Goal: Transaction & Acquisition: Purchase product/service

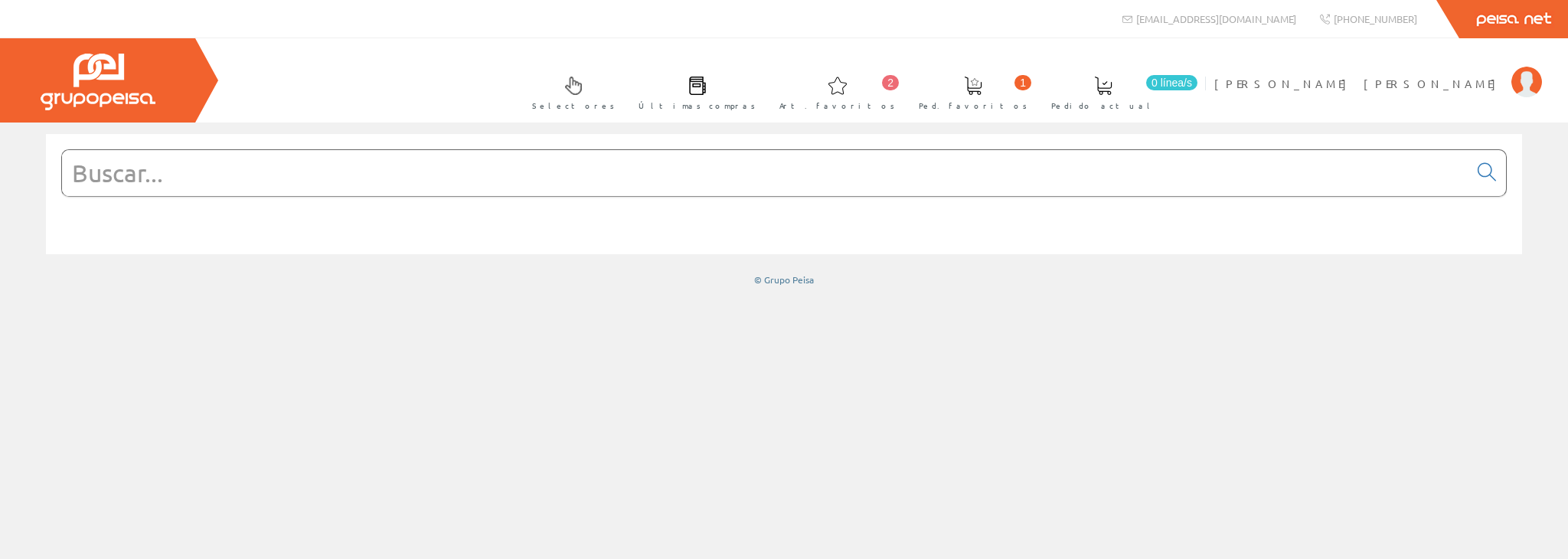
click at [492, 171] on input "text" at bounding box center [765, 173] width 1406 height 46
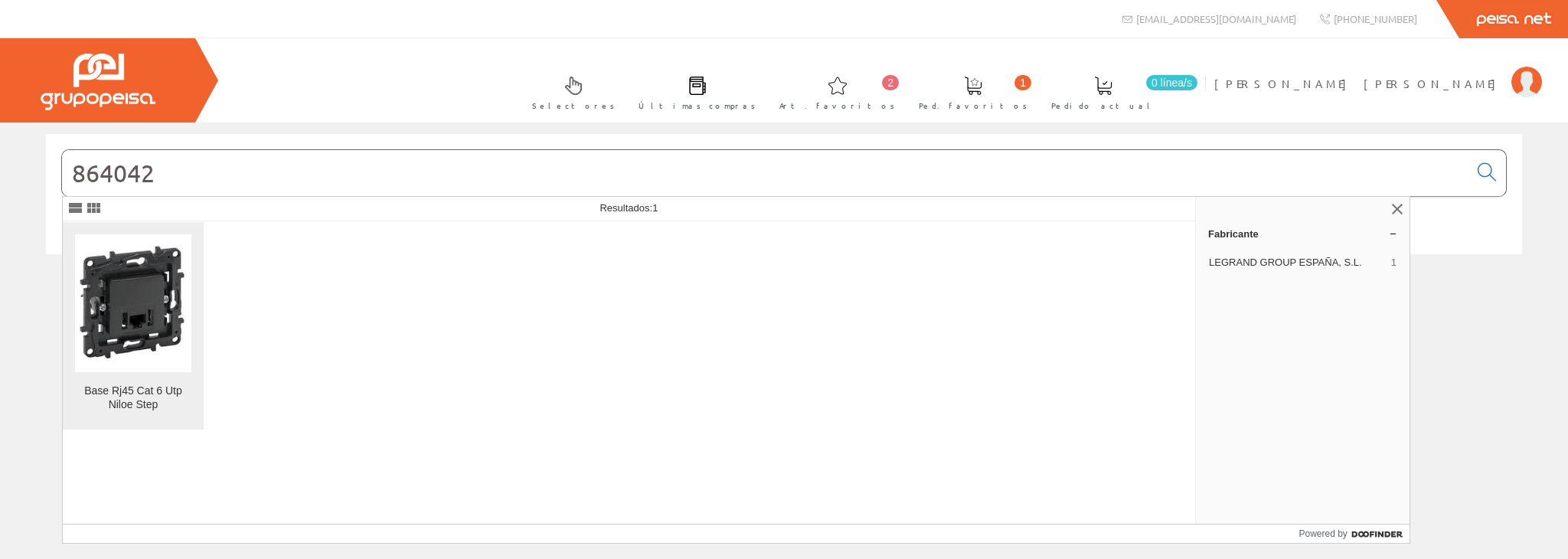
type input "864042"
click at [150, 311] on img at bounding box center [134, 303] width 116 height 116
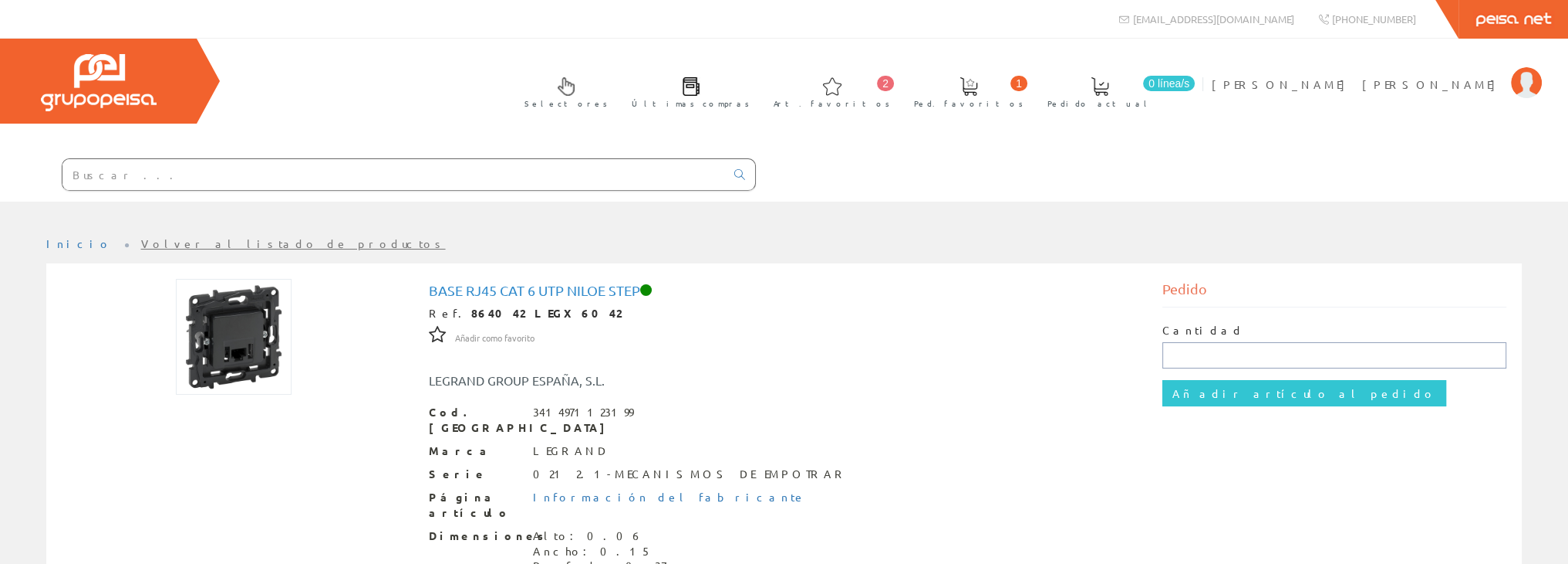
drag, startPoint x: 1173, startPoint y: 354, endPoint x: 1204, endPoint y: 353, distance: 31.0
click at [1172, 354] on input "text" at bounding box center [1334, 355] width 344 height 26
type input "5"
type input "10"
click at [1230, 387] on input "Añadir artículo al pedido" at bounding box center [1304, 393] width 284 height 26
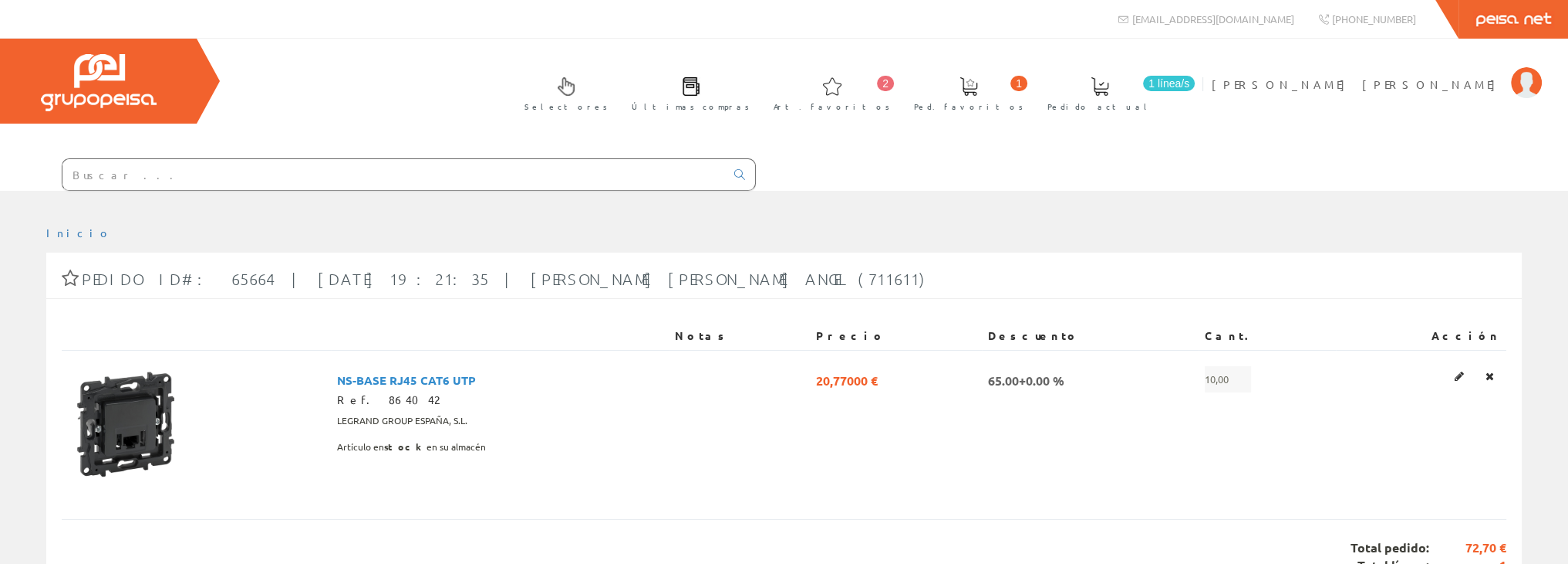
click at [228, 167] on input "text" at bounding box center [394, 174] width 663 height 31
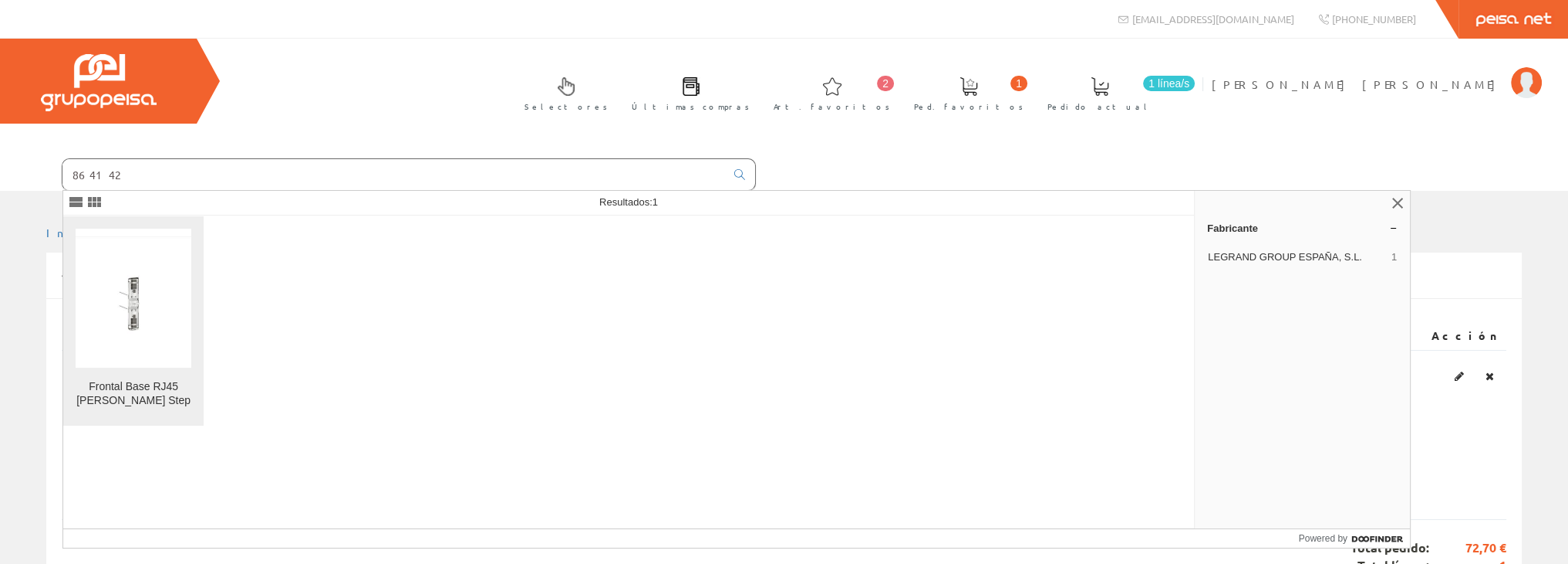
type input "864142"
click at [148, 279] on img at bounding box center [134, 298] width 116 height 123
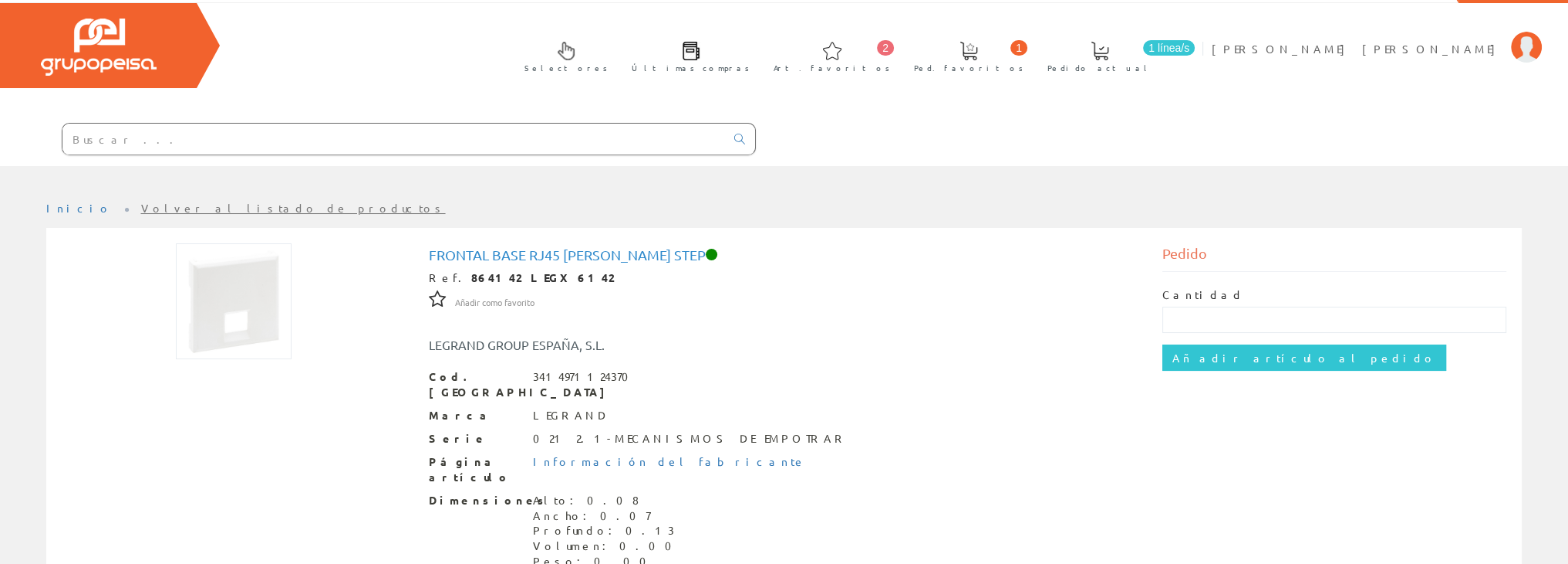
scroll to position [51, 0]
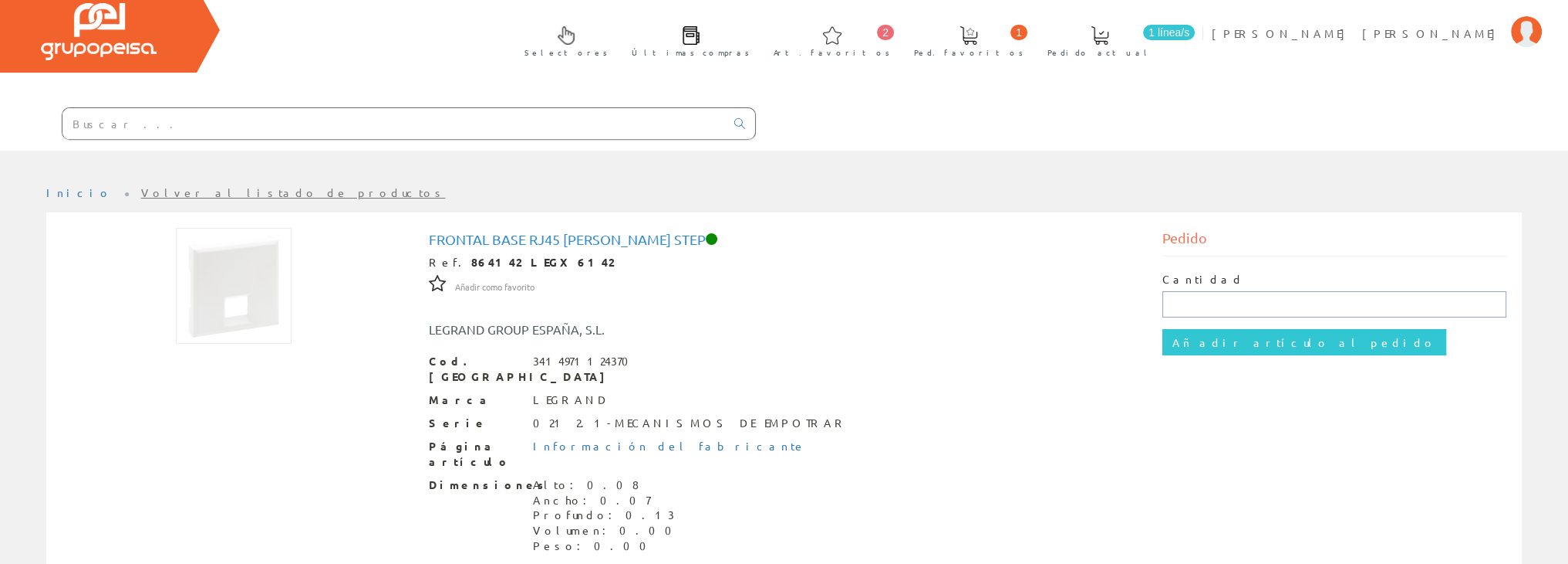
click at [1294, 297] on input "text" at bounding box center [1334, 304] width 344 height 26
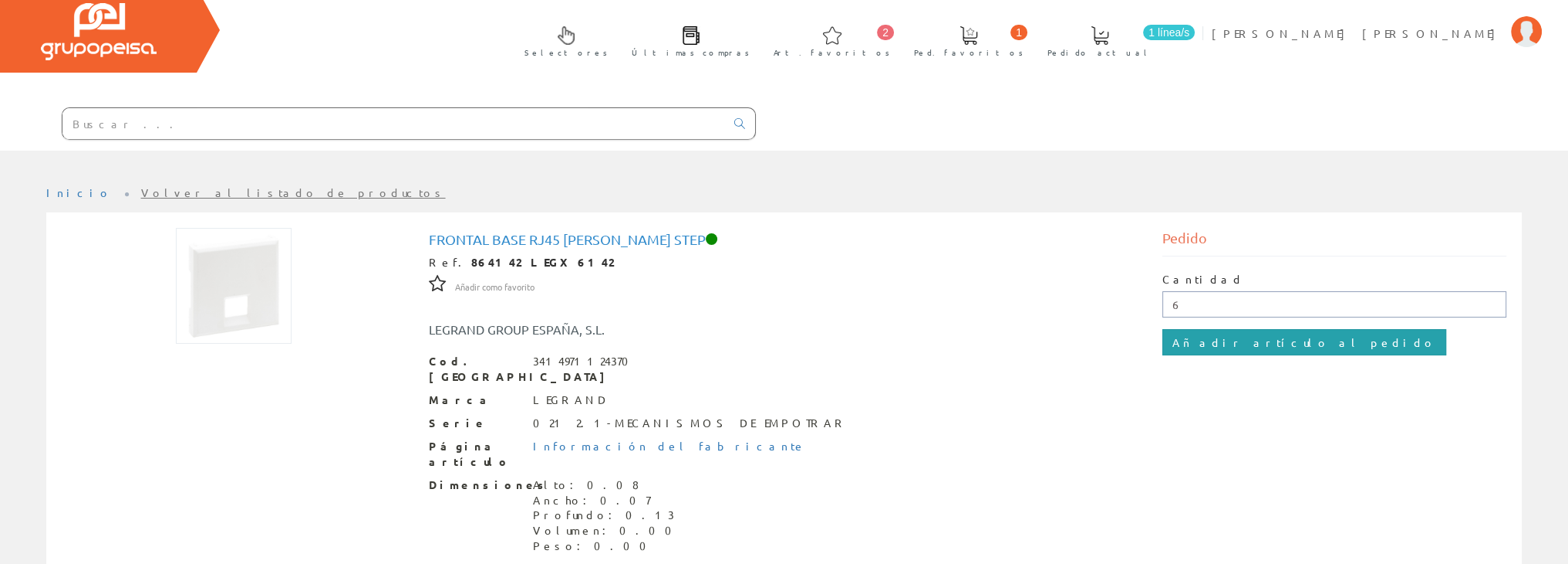
type input "6"
click at [1269, 346] on input "Añadir artículo al pedido" at bounding box center [1304, 342] width 284 height 26
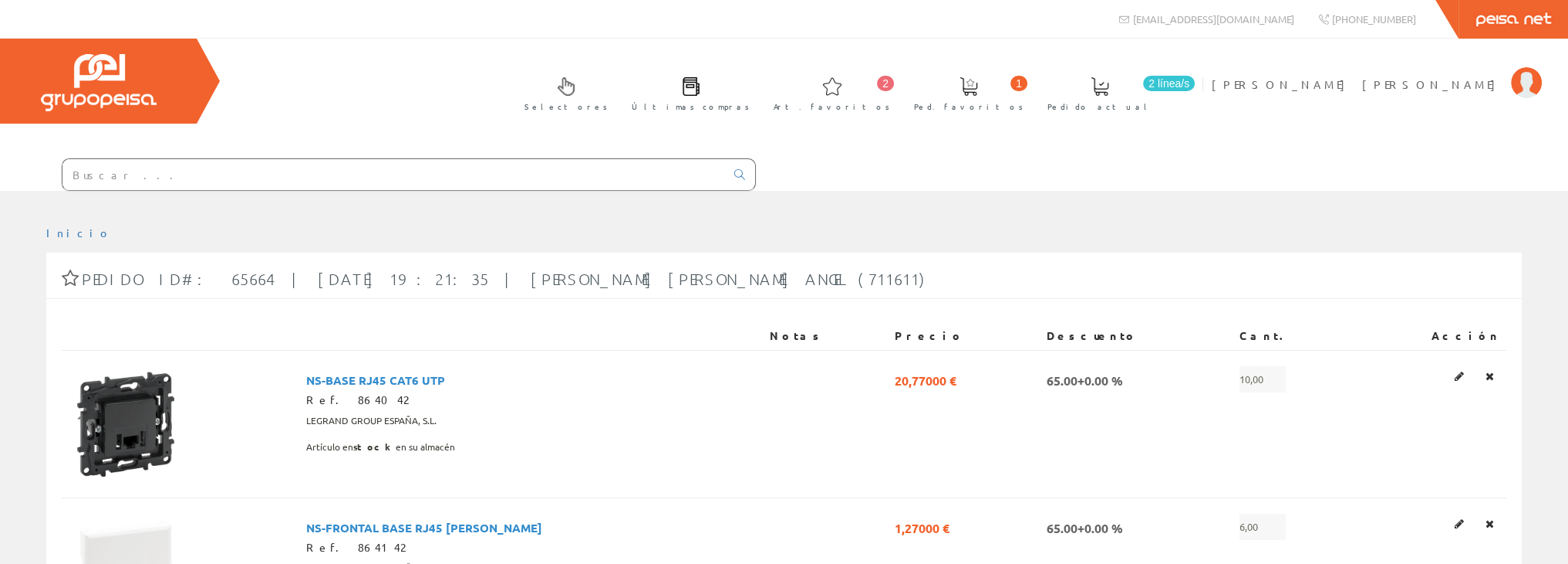
click at [202, 172] on input "text" at bounding box center [394, 174] width 663 height 31
click at [164, 181] on input "text" at bounding box center [394, 174] width 663 height 31
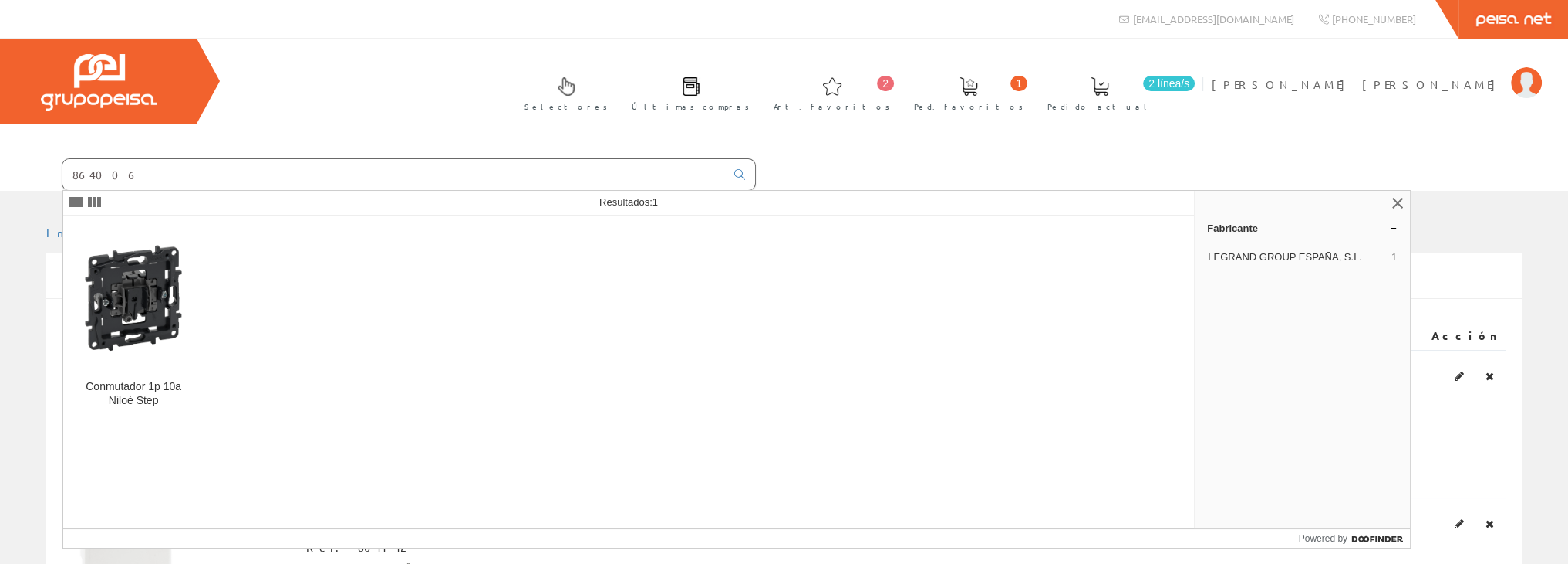
type input "864006"
click at [135, 285] on img at bounding box center [134, 297] width 116 height 117
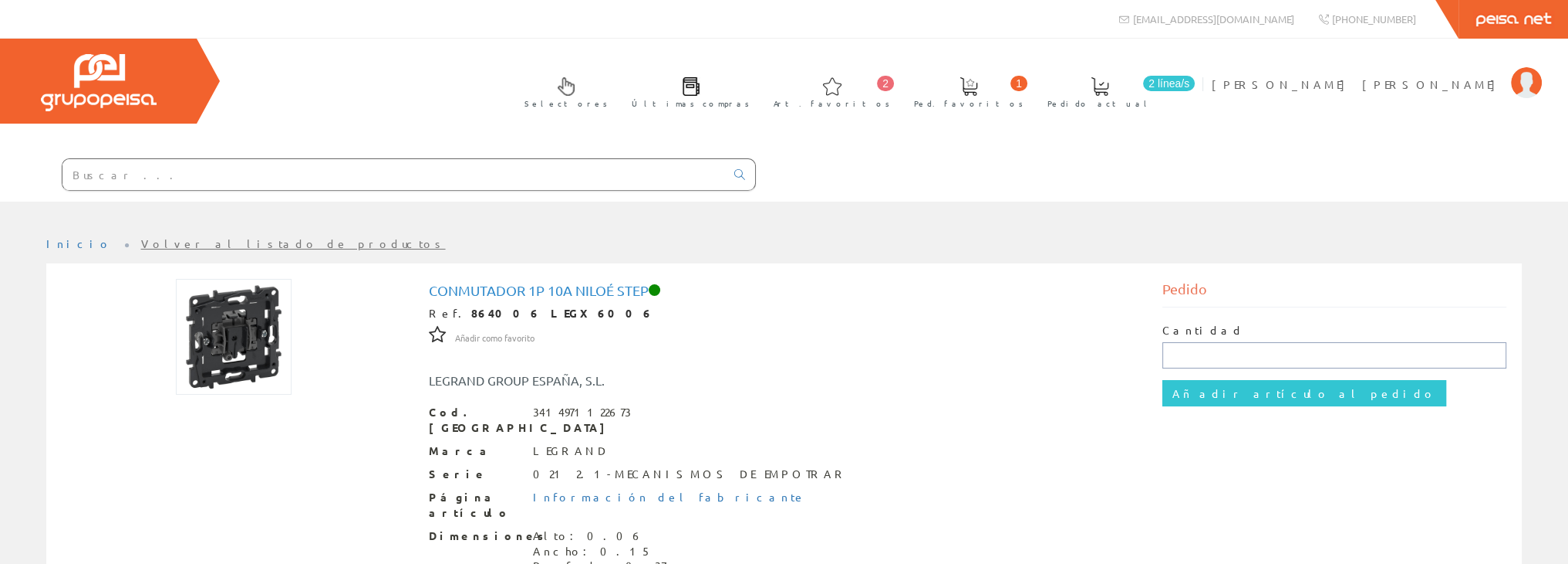
click at [1180, 353] on input "text" at bounding box center [1334, 355] width 344 height 26
type input "10"
click at [1228, 399] on input "Añadir artículo al pedido" at bounding box center [1304, 393] width 284 height 26
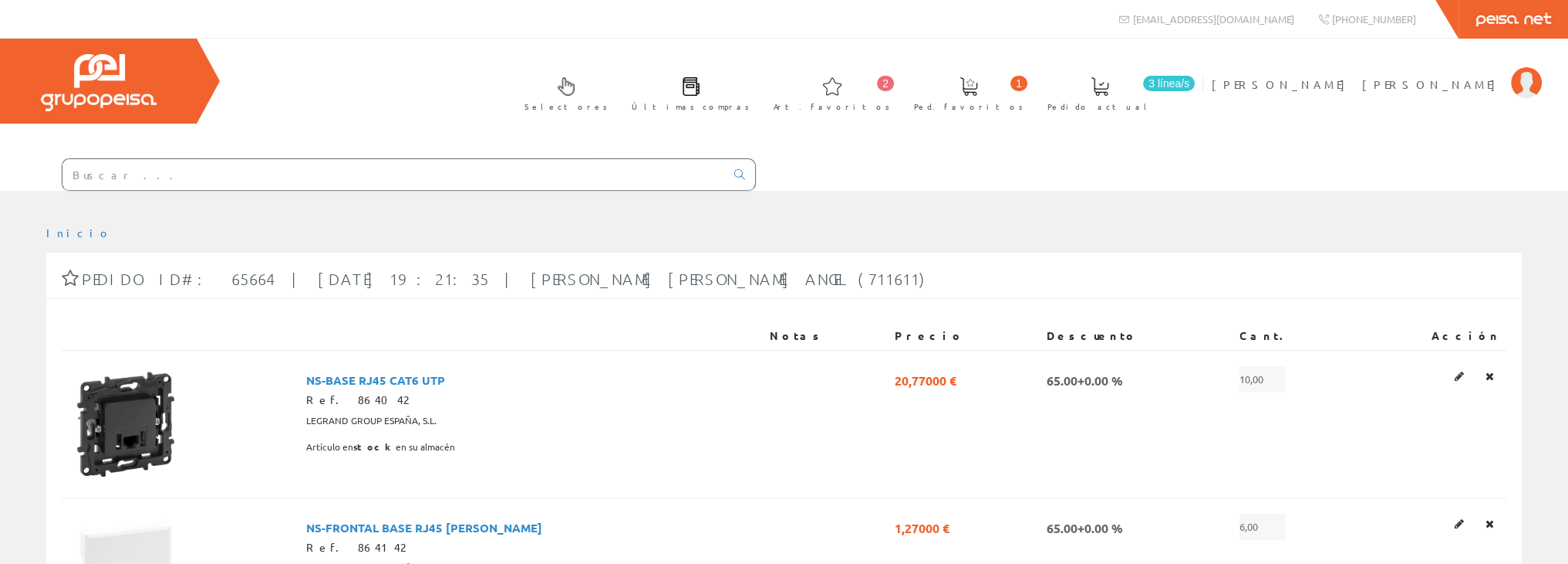
click at [204, 165] on input "text" at bounding box center [394, 174] width 663 height 31
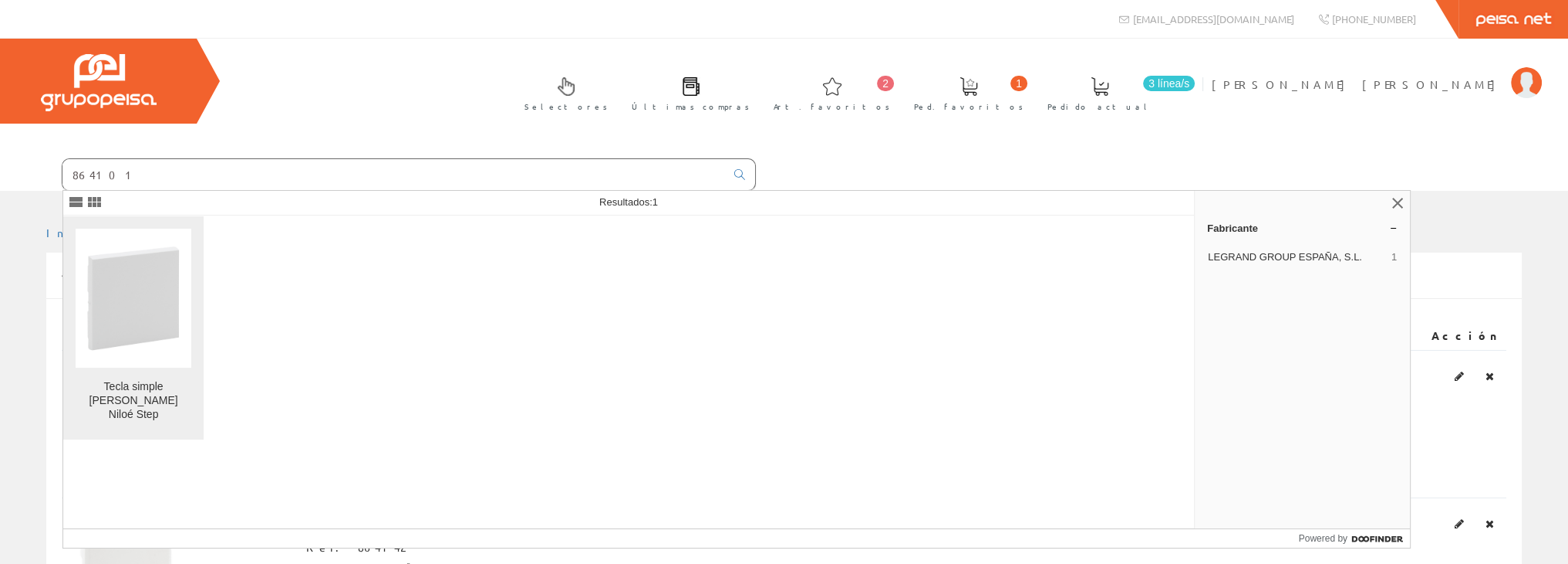
type input "864101"
drag, startPoint x: 151, startPoint y: 295, endPoint x: 164, endPoint y: 289, distance: 14.3
click at [151, 295] on img at bounding box center [134, 297] width 116 height 117
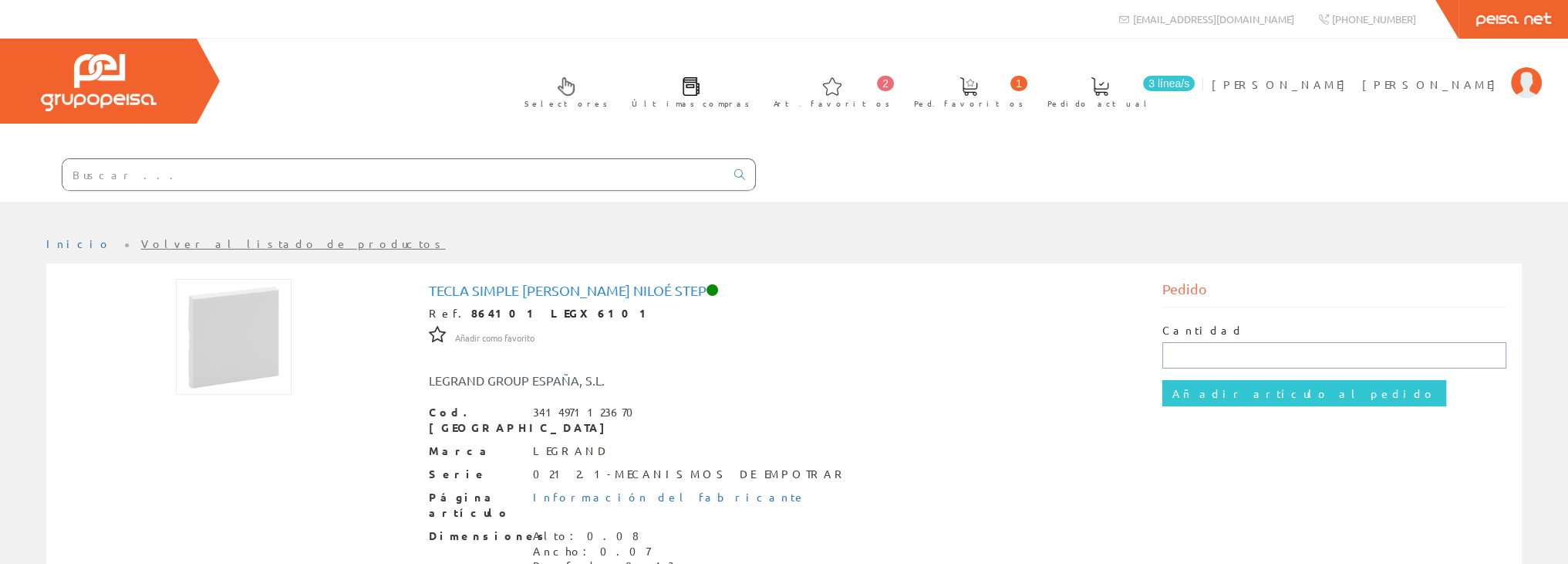
click at [1225, 351] on input "text" at bounding box center [1334, 355] width 344 height 26
type input "10"
click at [1217, 391] on input "Añadir artículo al pedido" at bounding box center [1304, 393] width 284 height 26
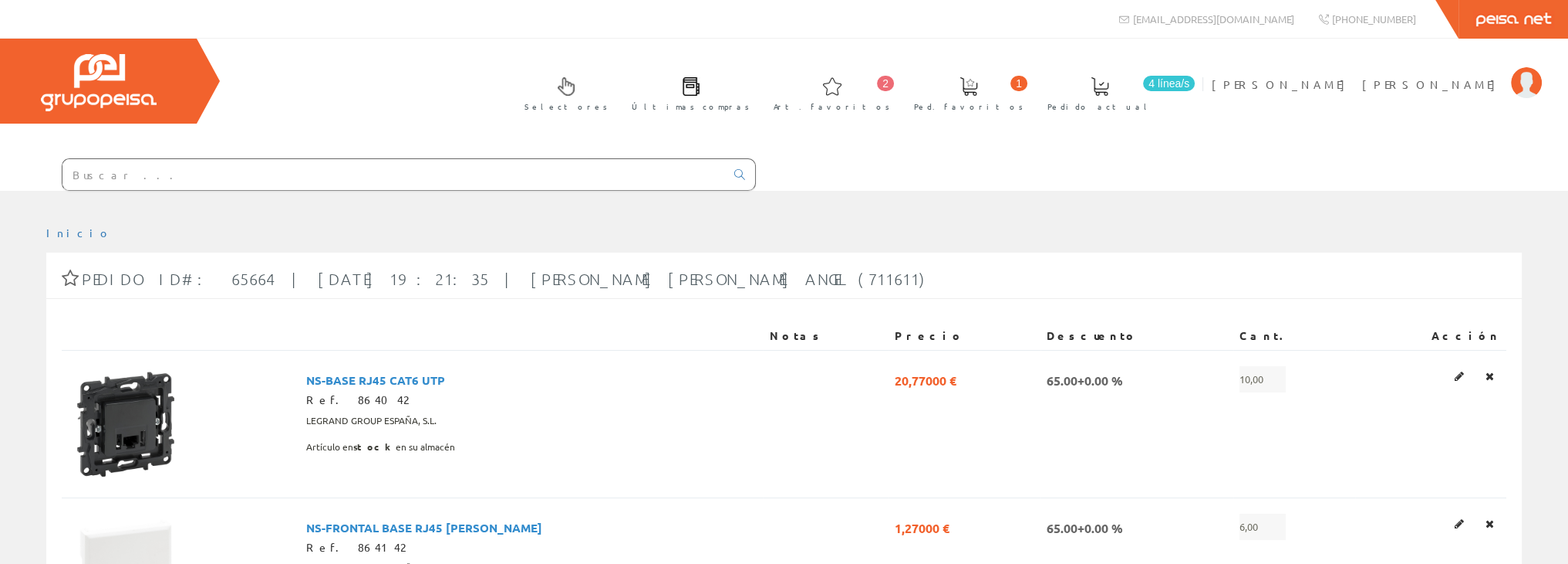
click at [132, 170] on input "text" at bounding box center [394, 174] width 663 height 31
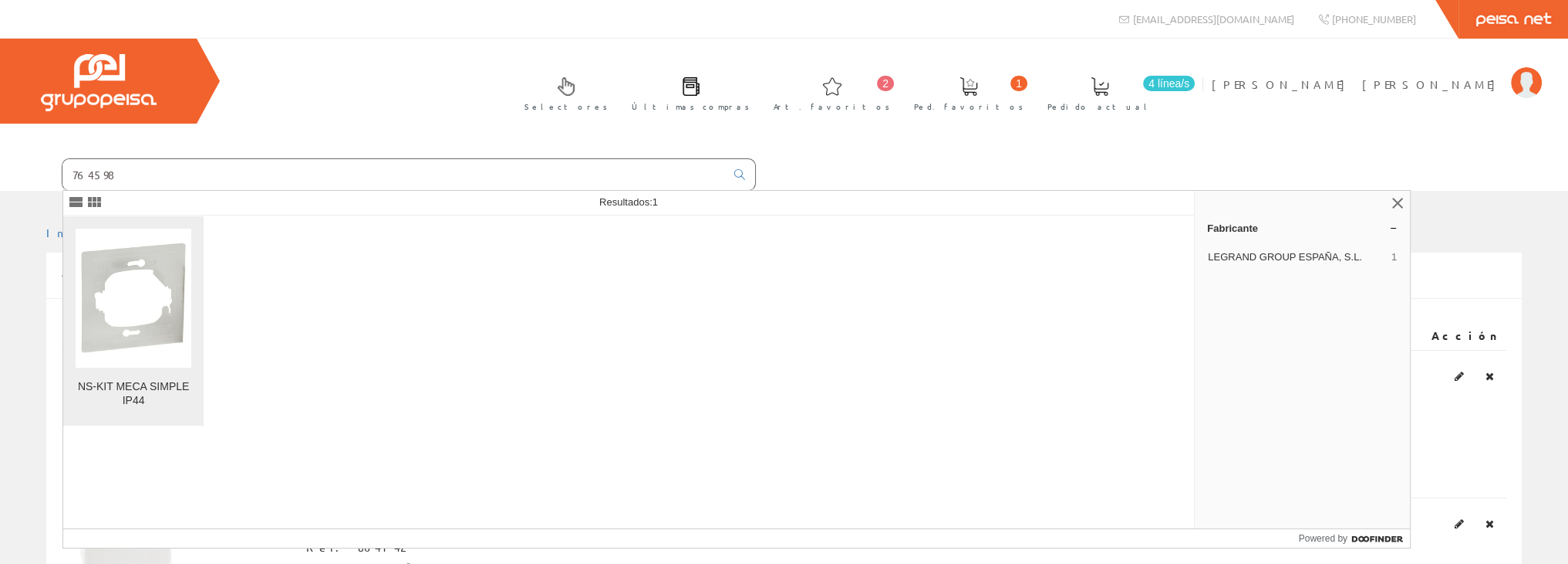
type input "764598"
click at [133, 334] on img at bounding box center [134, 297] width 116 height 117
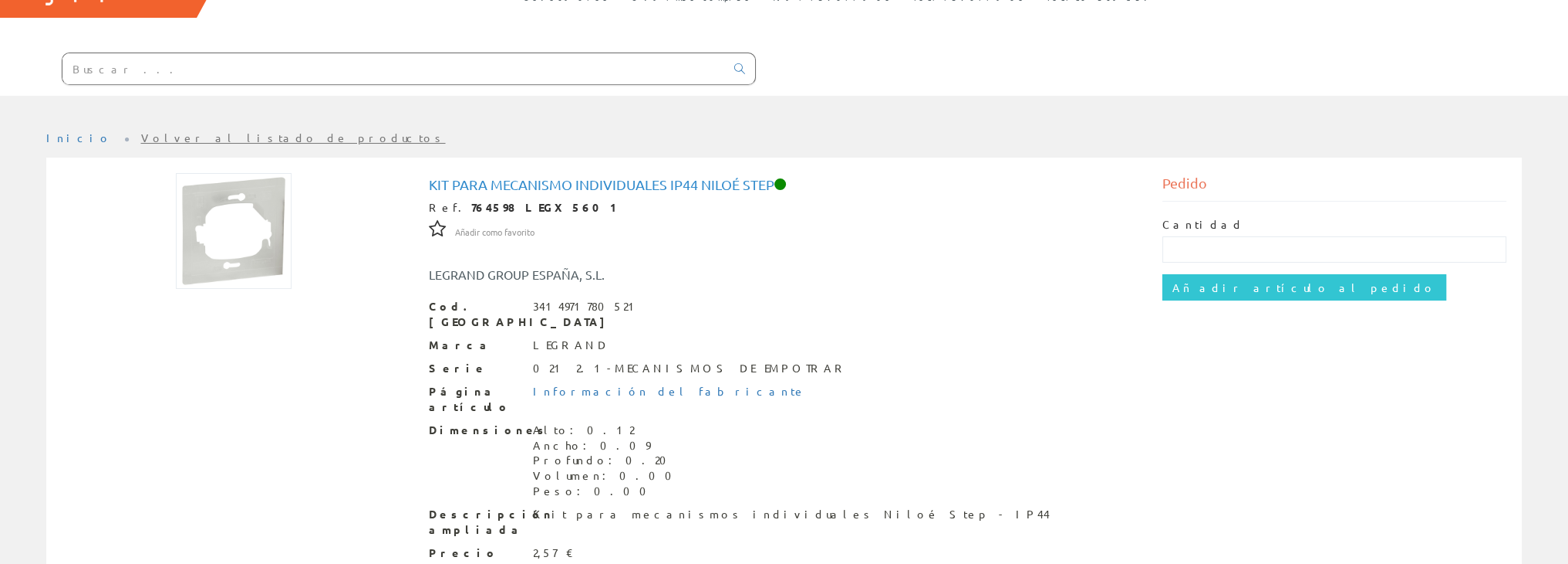
scroll to position [155, 0]
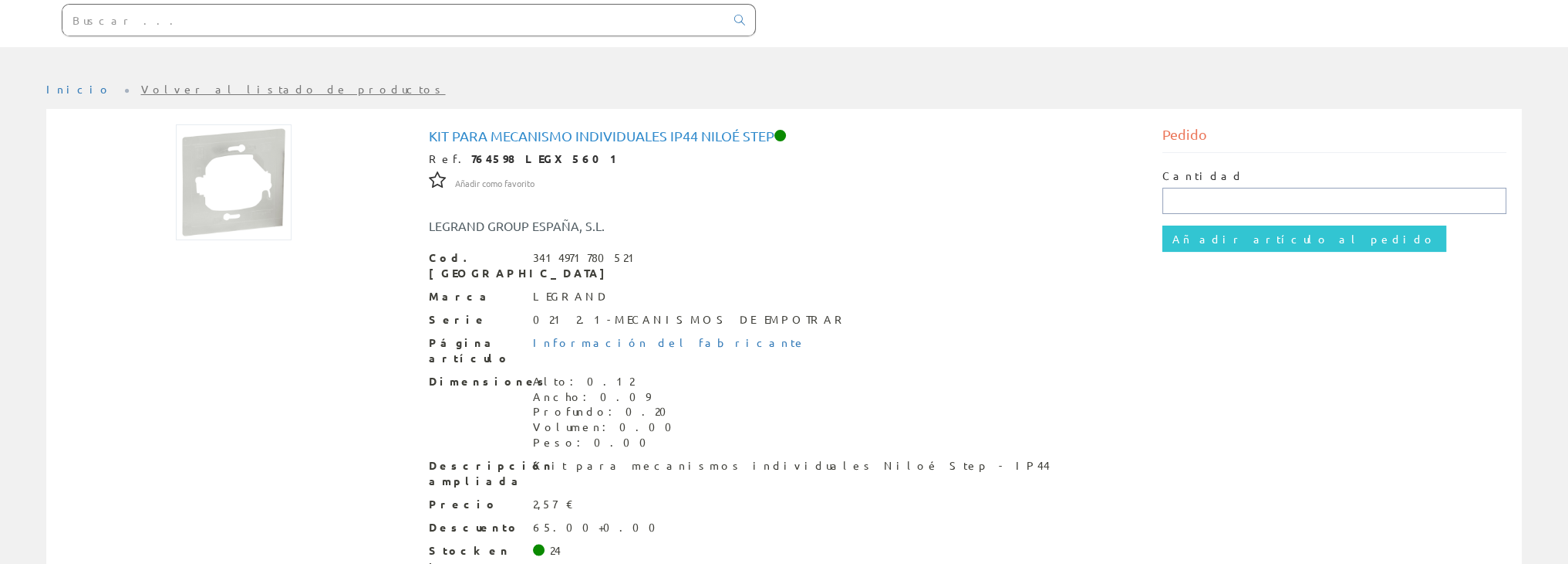
click at [1179, 205] on input "text" at bounding box center [1334, 200] width 344 height 26
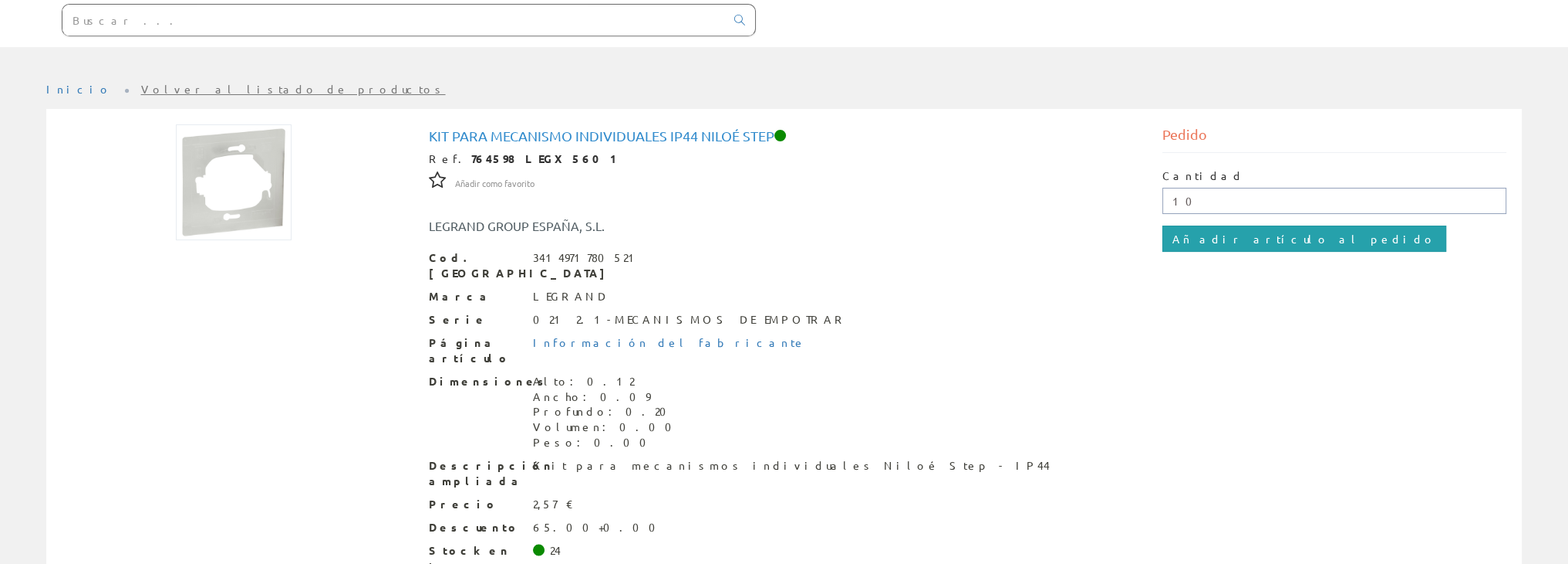
type input "10"
click at [1185, 230] on input "Añadir artículo al pedido" at bounding box center [1304, 238] width 284 height 26
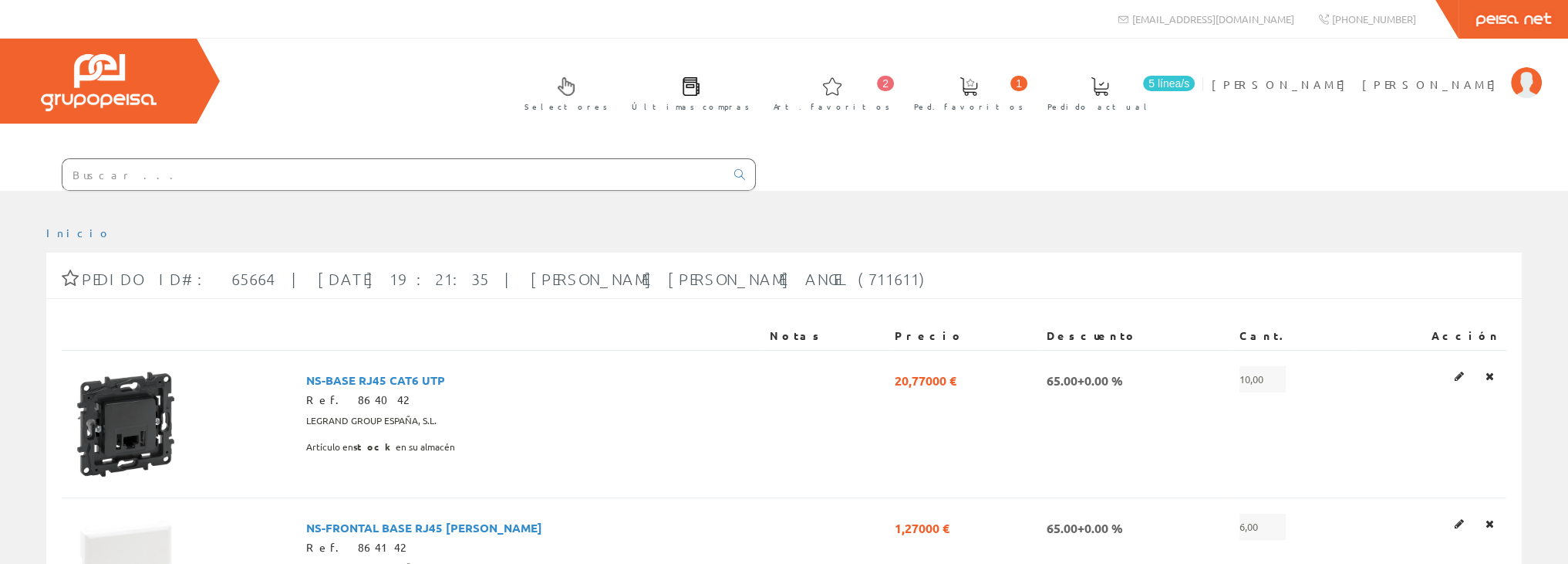
click at [229, 164] on input "text" at bounding box center [394, 174] width 663 height 31
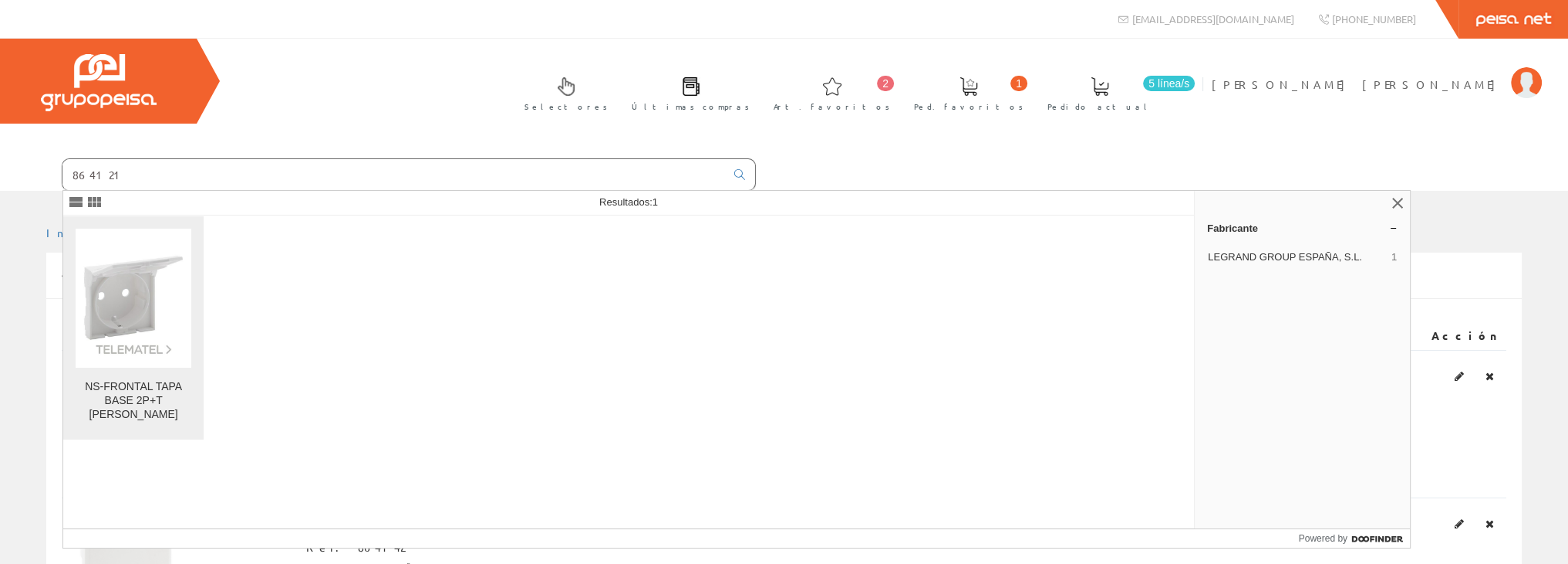
type input "864121"
click at [135, 328] on img at bounding box center [134, 297] width 116 height 117
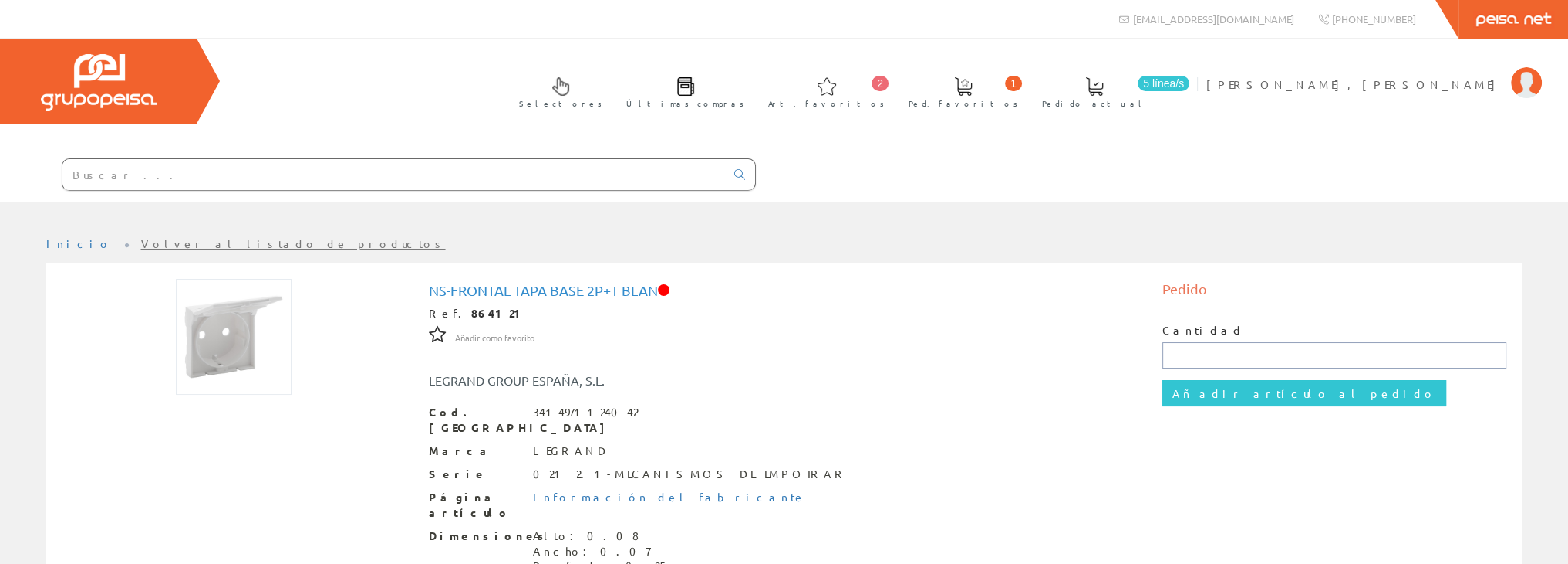
click at [1197, 356] on input "text" at bounding box center [1334, 355] width 344 height 26
type input "10"
click at [1231, 386] on input "Añadir artículo al pedido" at bounding box center [1304, 393] width 284 height 26
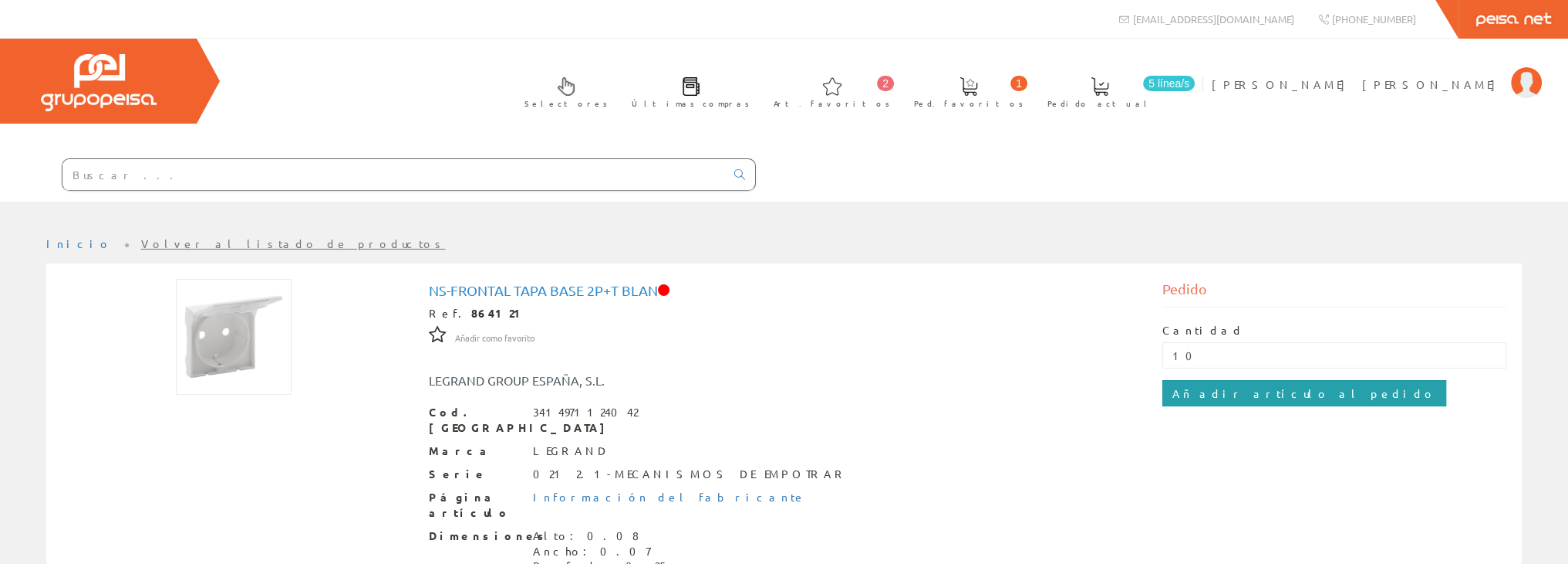
click at [1205, 396] on input "Añadir artículo al pedido" at bounding box center [1304, 393] width 284 height 26
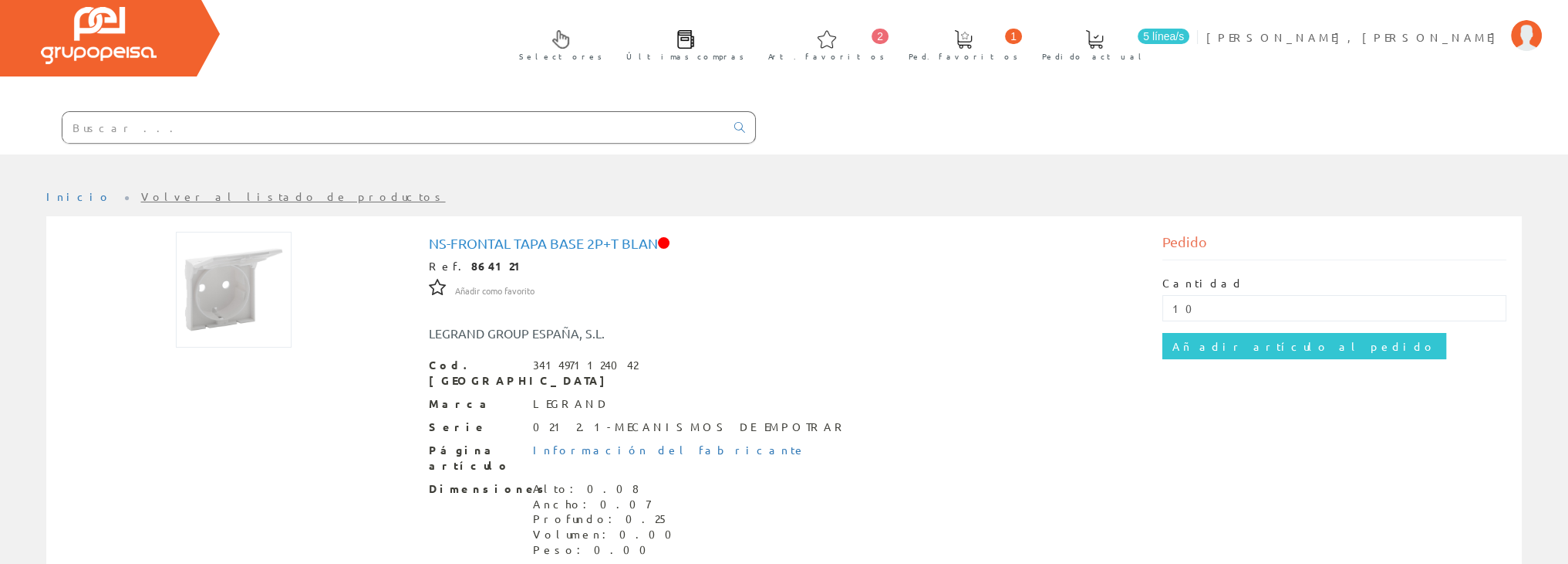
scroll to position [45, 0]
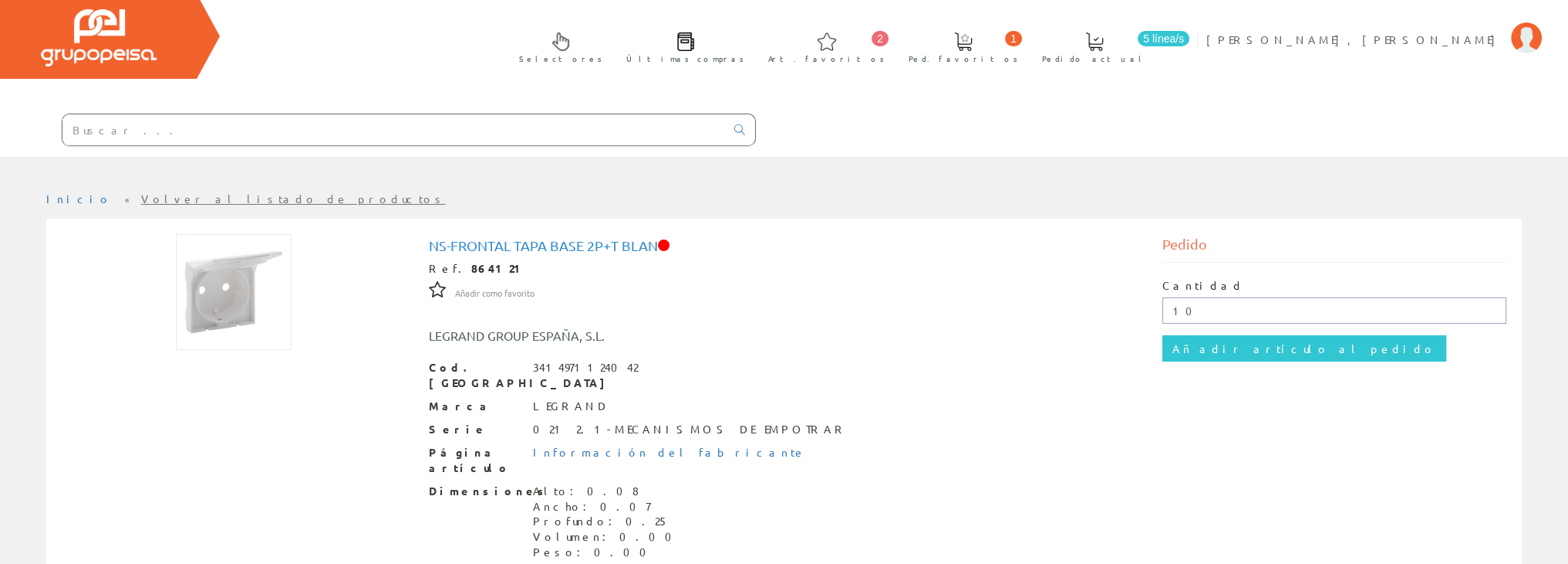
drag, startPoint x: 1197, startPoint y: 304, endPoint x: 1113, endPoint y: 289, distance: 85.3
click at [1113, 289] on div "NS-FRONTAL TAPA BASE 2P+T BLAN Ref. 864121 Añadir como favorito Añadir como fav…" at bounding box center [784, 485] width 1468 height 504
type input "0"
click at [1386, 35] on span "[PERSON_NAME] [PERSON_NAME]" at bounding box center [1355, 40] width 297 height 16
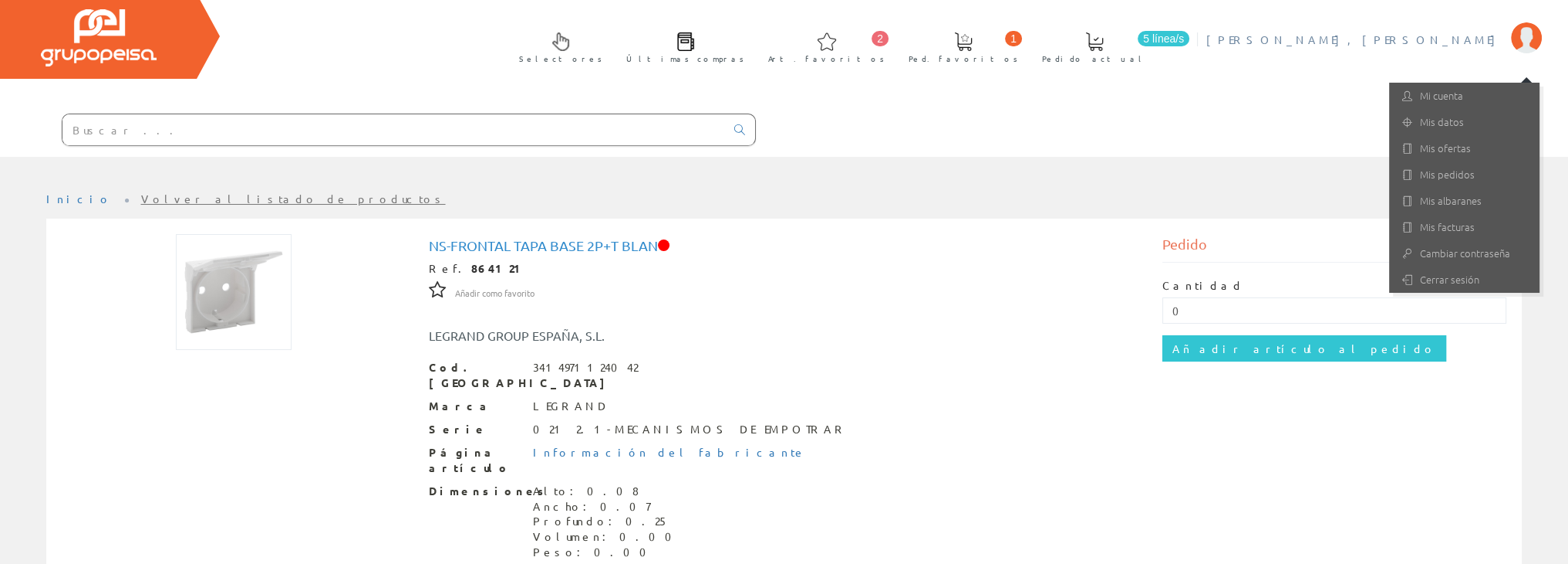
click at [919, 421] on div "Serie 021 2.1-MECANISMOS DE EMPOTRAR" at bounding box center [784, 429] width 711 height 16
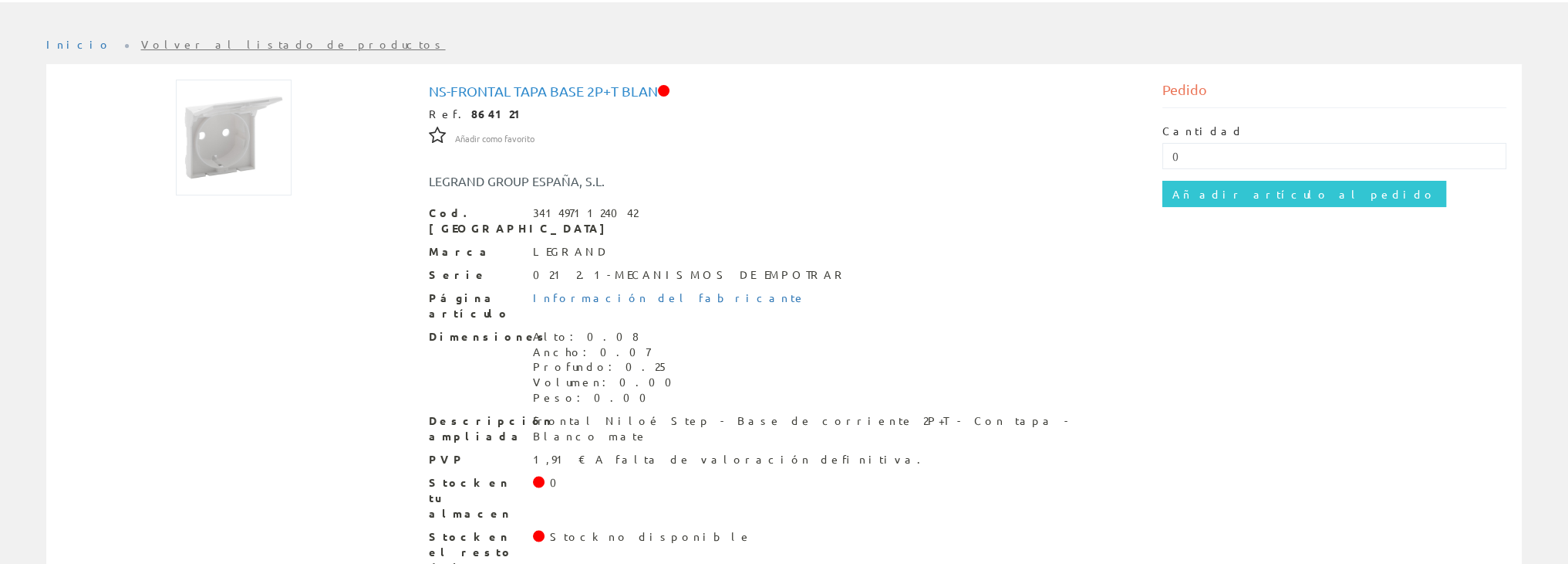
scroll to position [0, 0]
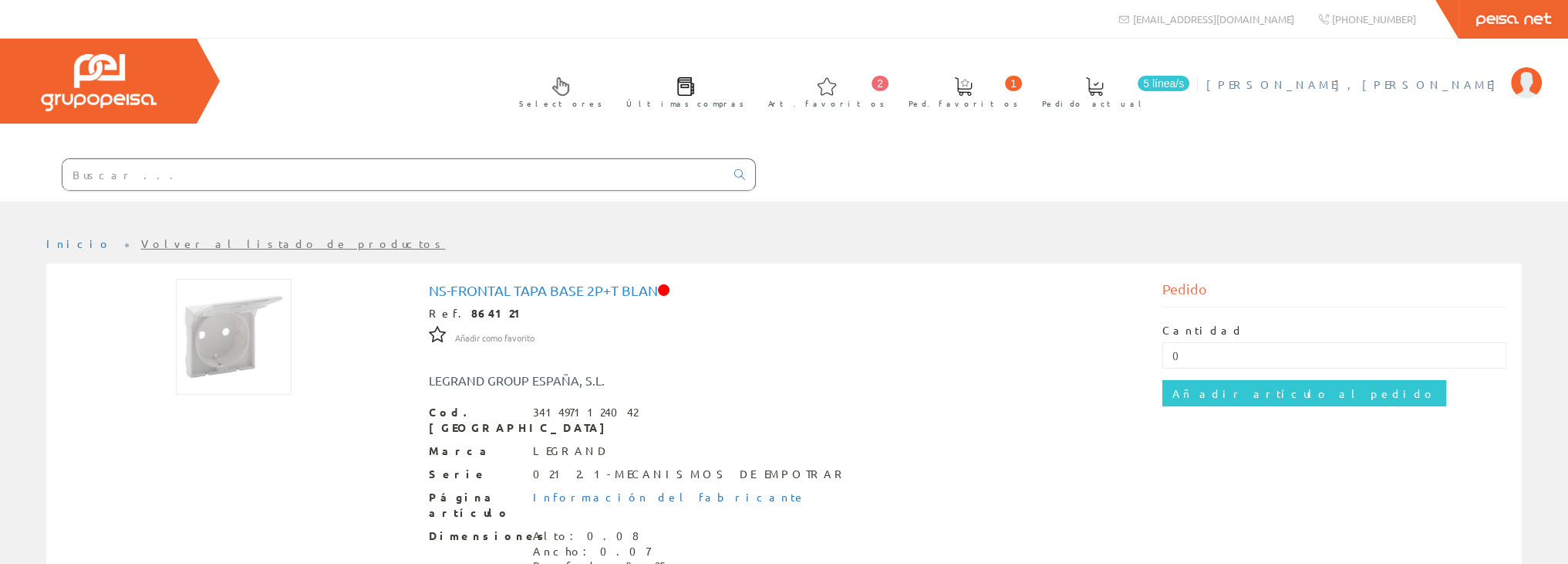
click at [1420, 84] on span "[PERSON_NAME] [PERSON_NAME]" at bounding box center [1355, 85] width 297 height 16
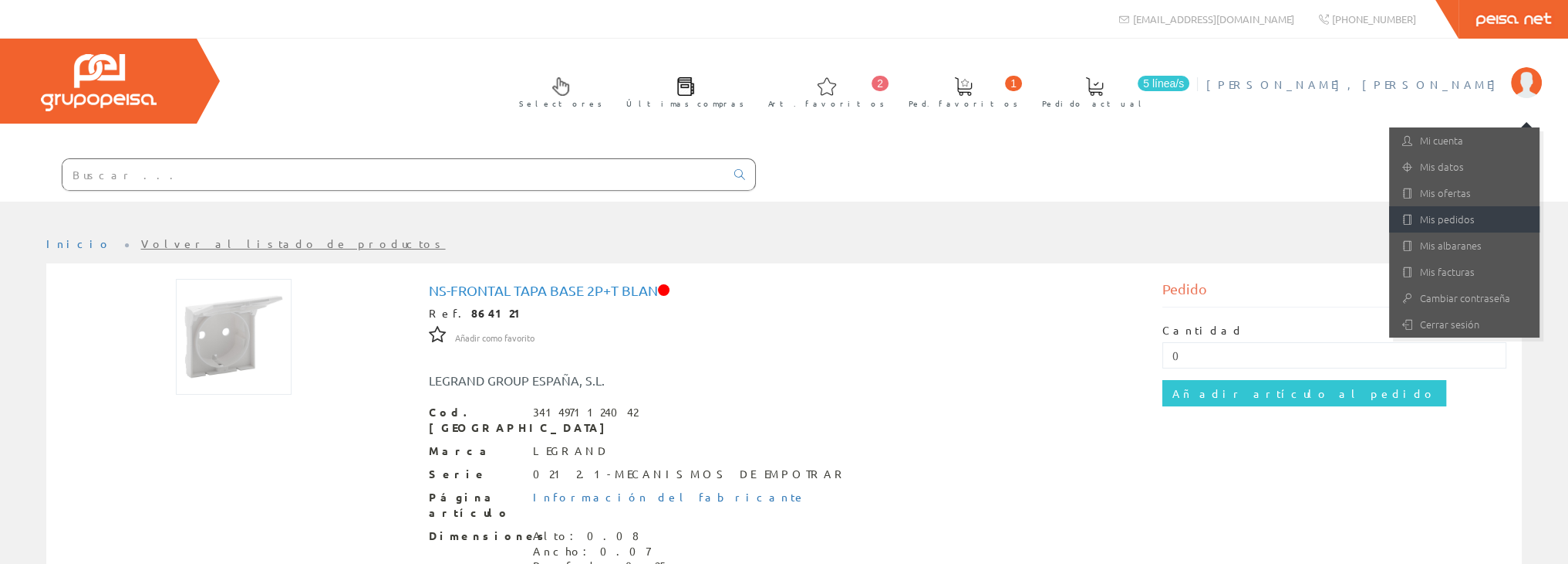
click at [1446, 215] on link "Mis pedidos" at bounding box center [1464, 219] width 150 height 26
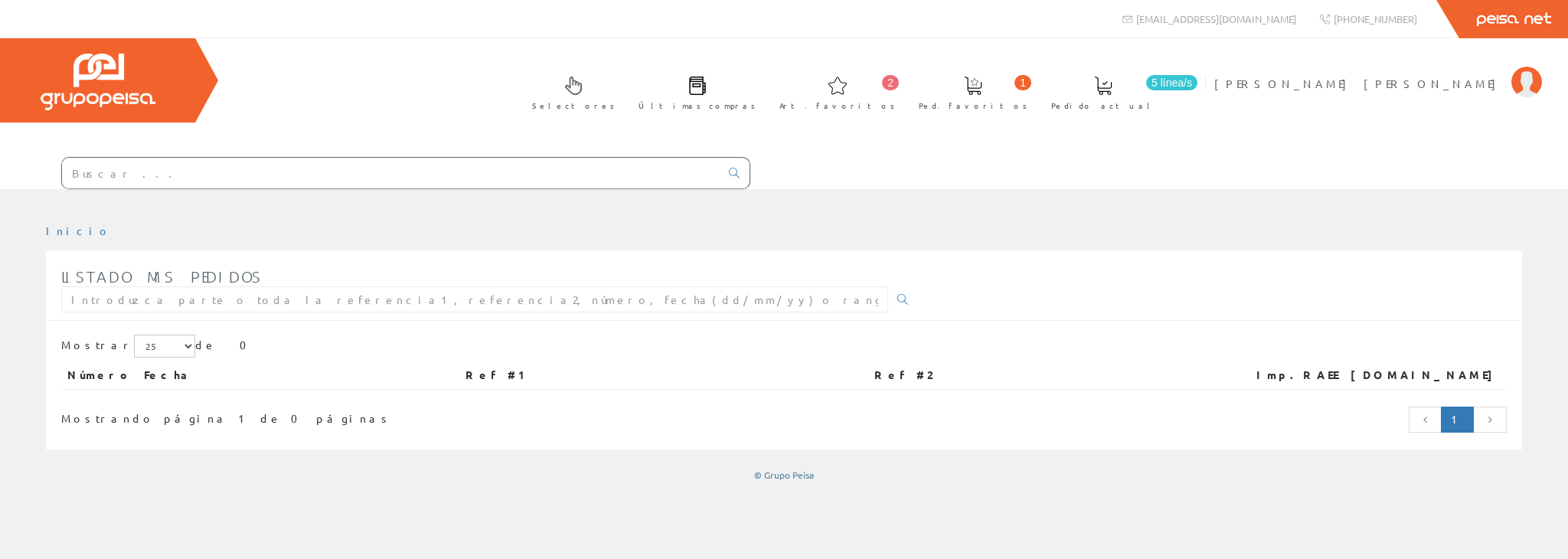
click at [1112, 84] on span at bounding box center [1103, 85] width 18 height 18
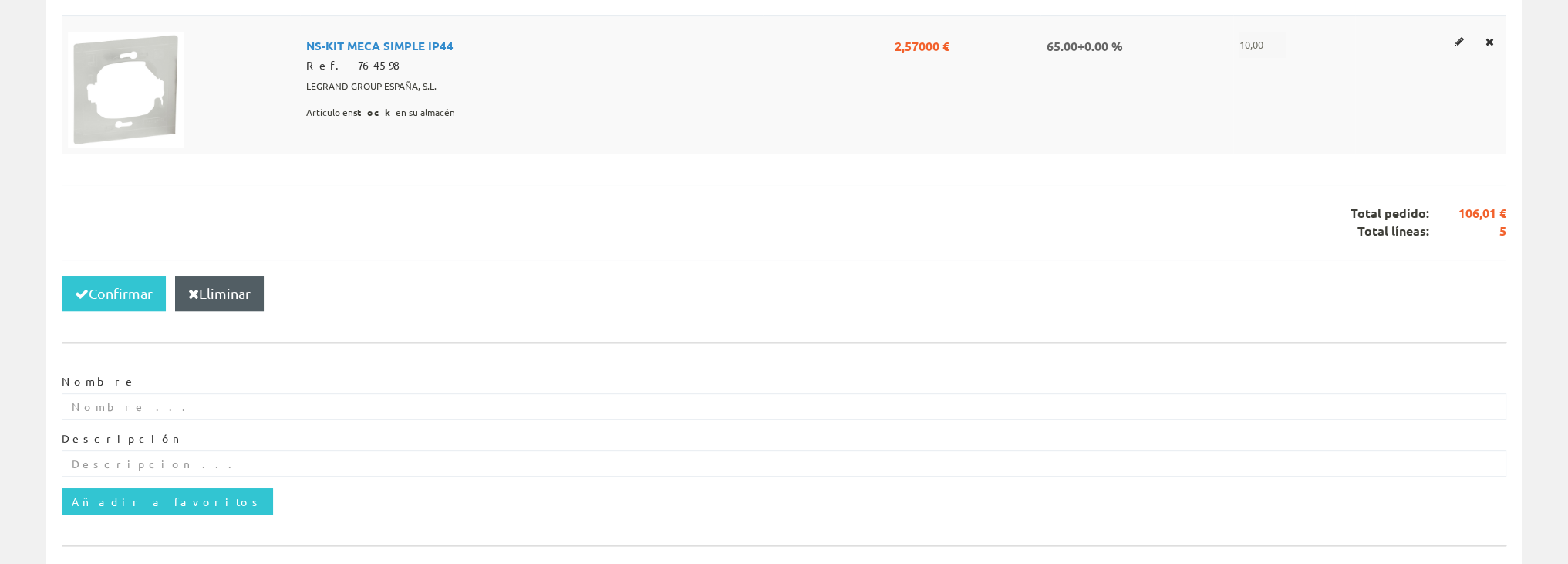
scroll to position [927, 0]
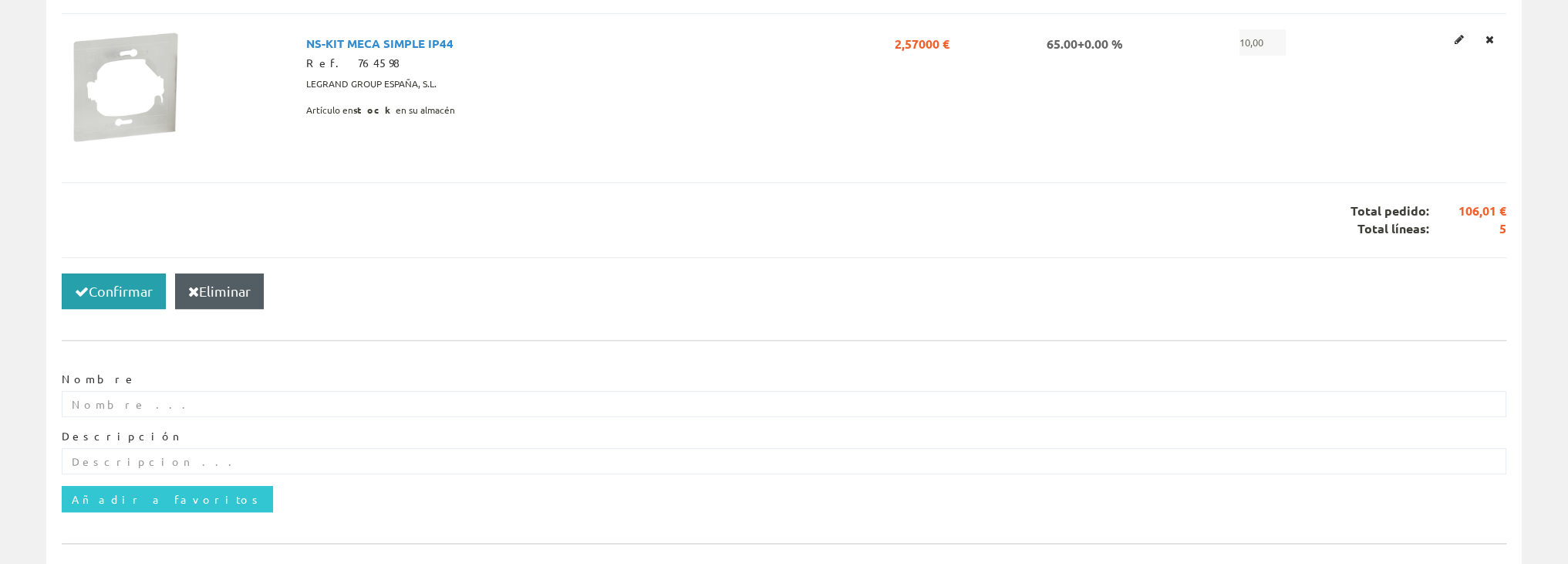
click at [120, 295] on button "Confirmar" at bounding box center [114, 290] width 104 height 35
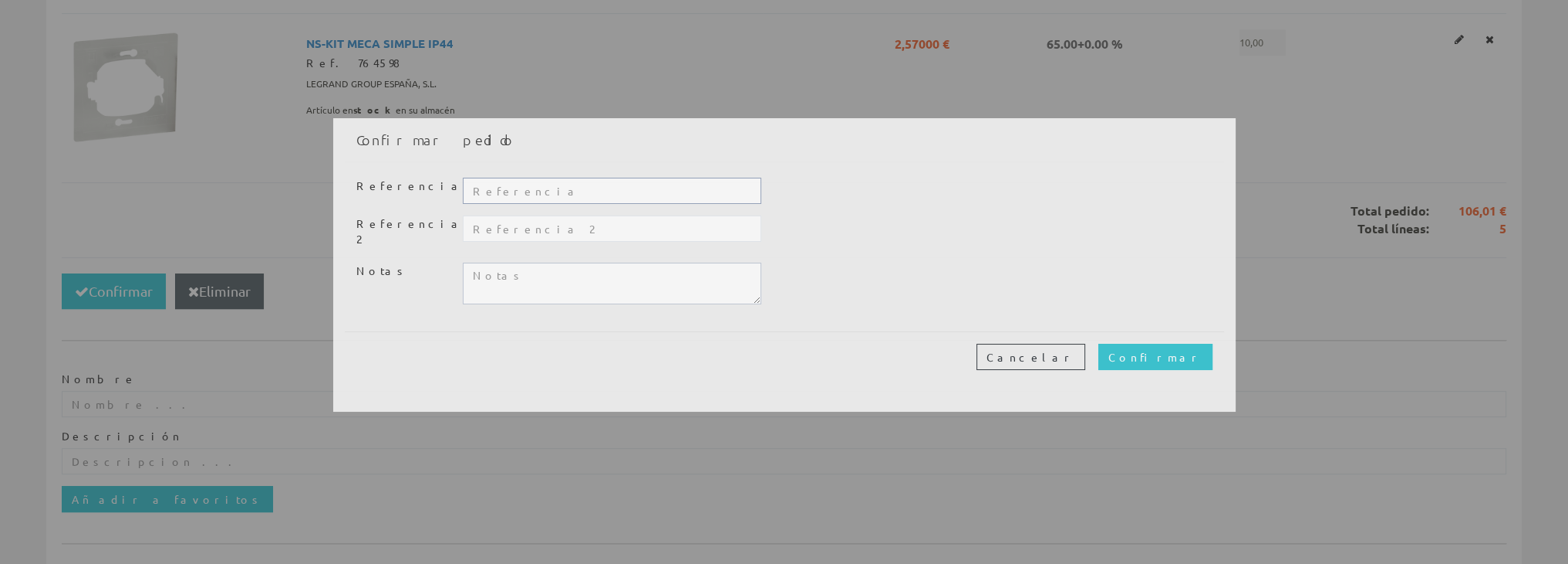
click at [545, 183] on input "text" at bounding box center [611, 191] width 298 height 26
type input "TALLER"
click at [1177, 351] on input "Confirmar" at bounding box center [1156, 357] width 114 height 26
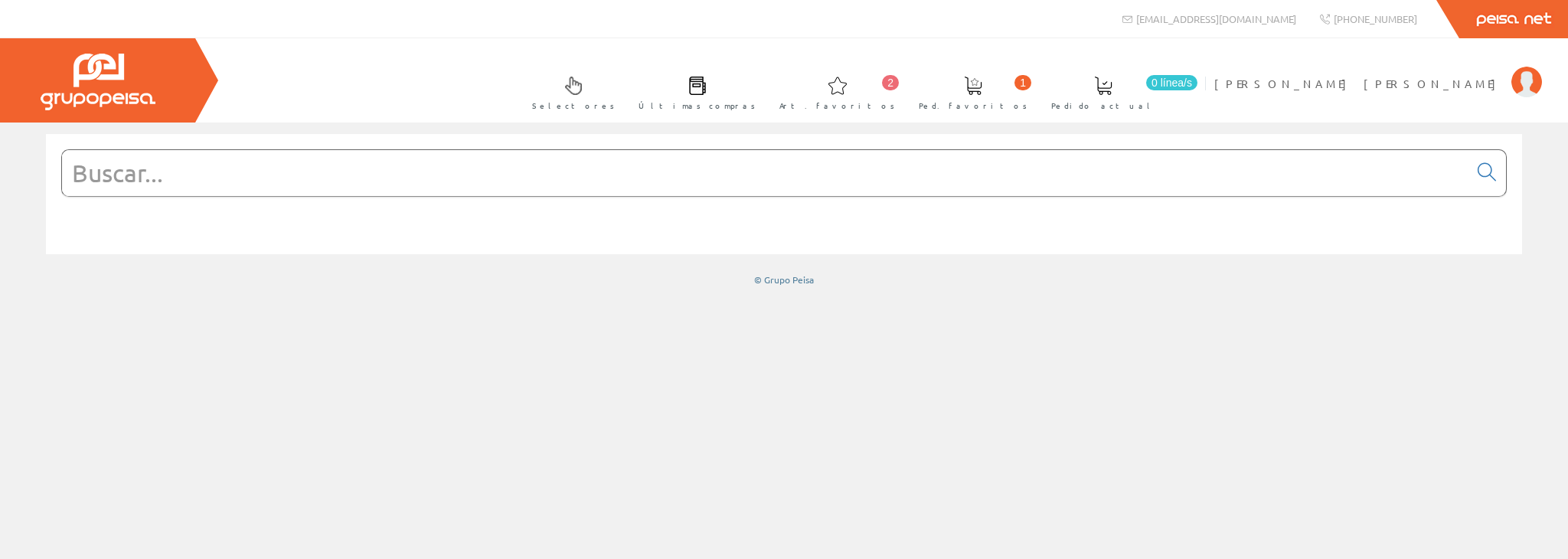
click at [379, 164] on input "text" at bounding box center [765, 173] width 1406 height 46
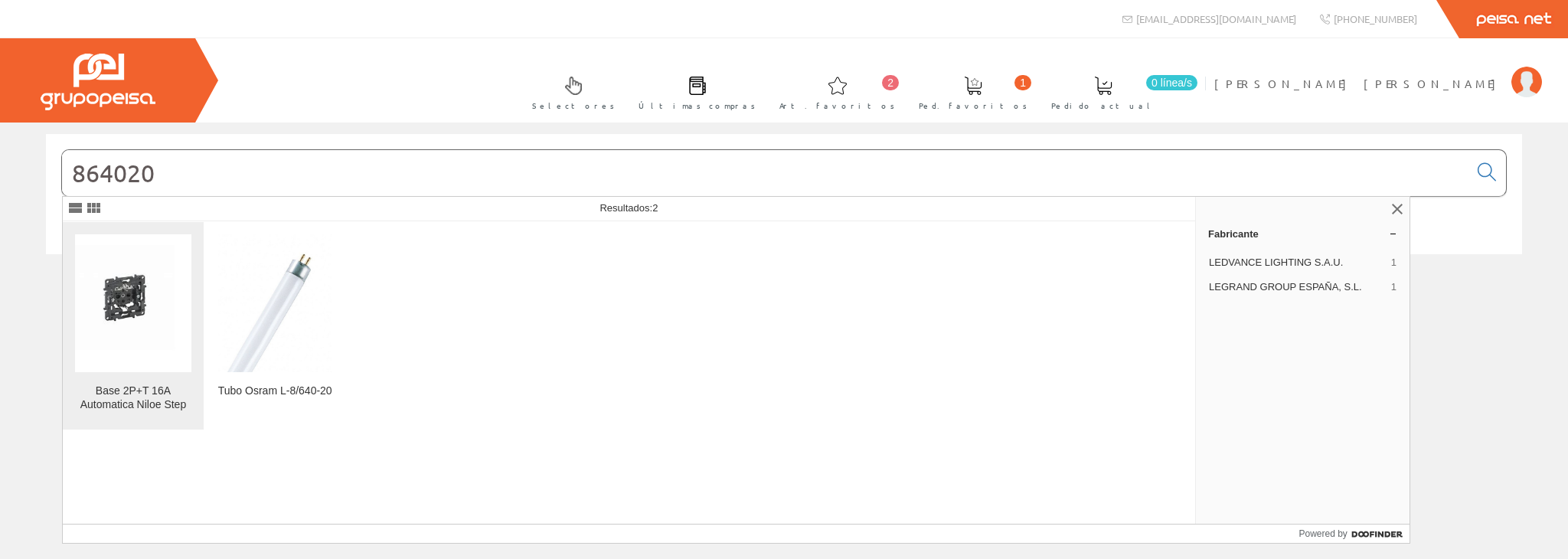
type input "864020"
click at [175, 315] on img at bounding box center [134, 303] width 116 height 116
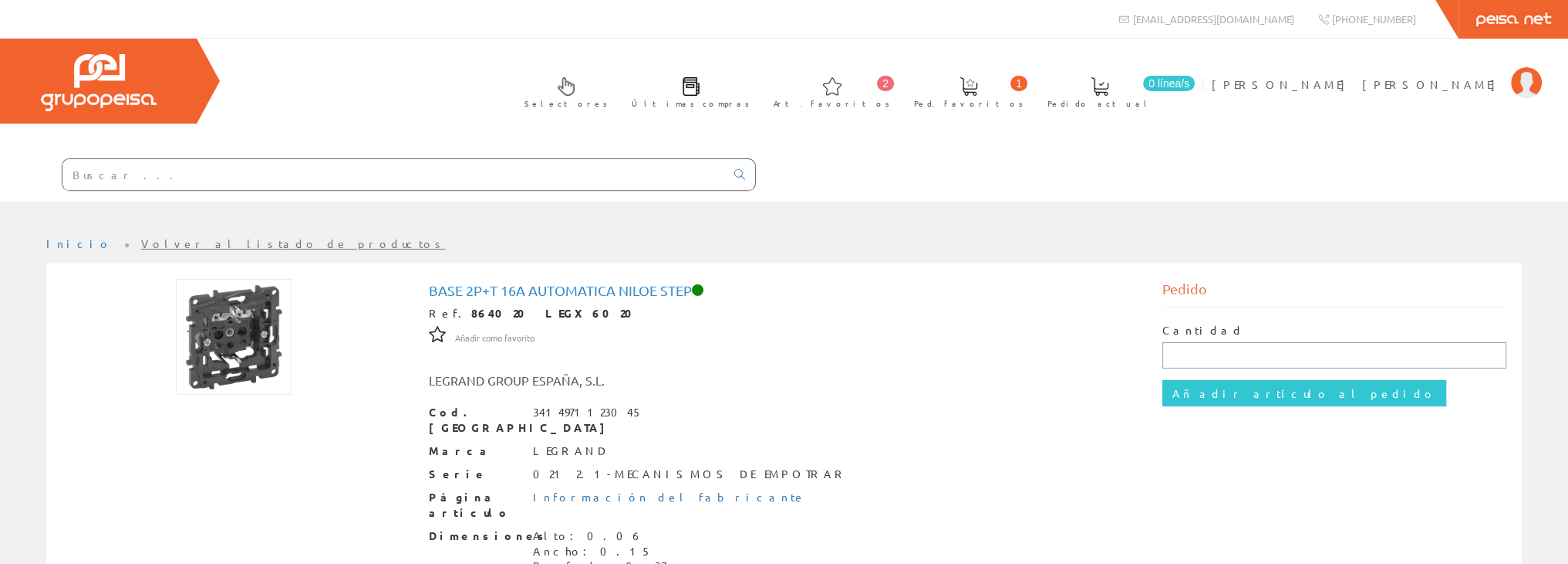
click at [1206, 351] on input "text" at bounding box center [1334, 355] width 344 height 26
type input "20"
click at [1202, 384] on input "Añadir artículo al pedido" at bounding box center [1304, 393] width 284 height 26
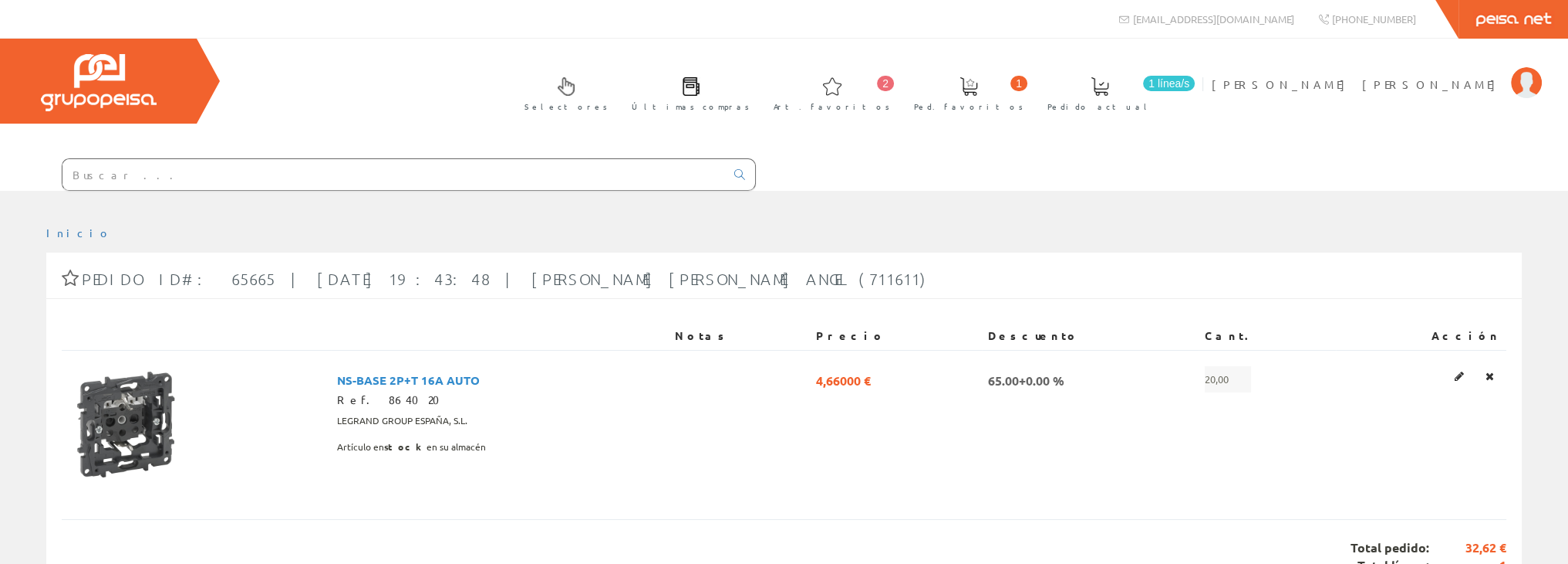
click at [130, 168] on input "text" at bounding box center [394, 174] width 663 height 31
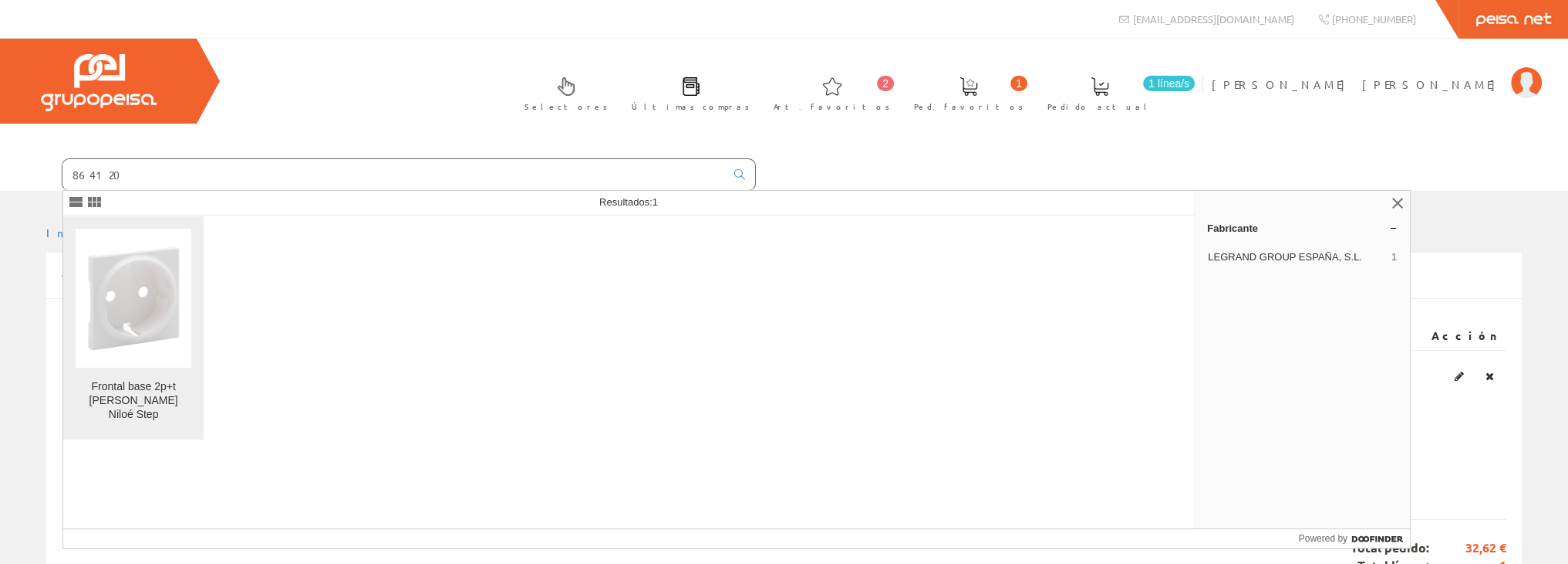
type input "864120"
click at [135, 277] on img at bounding box center [134, 297] width 116 height 117
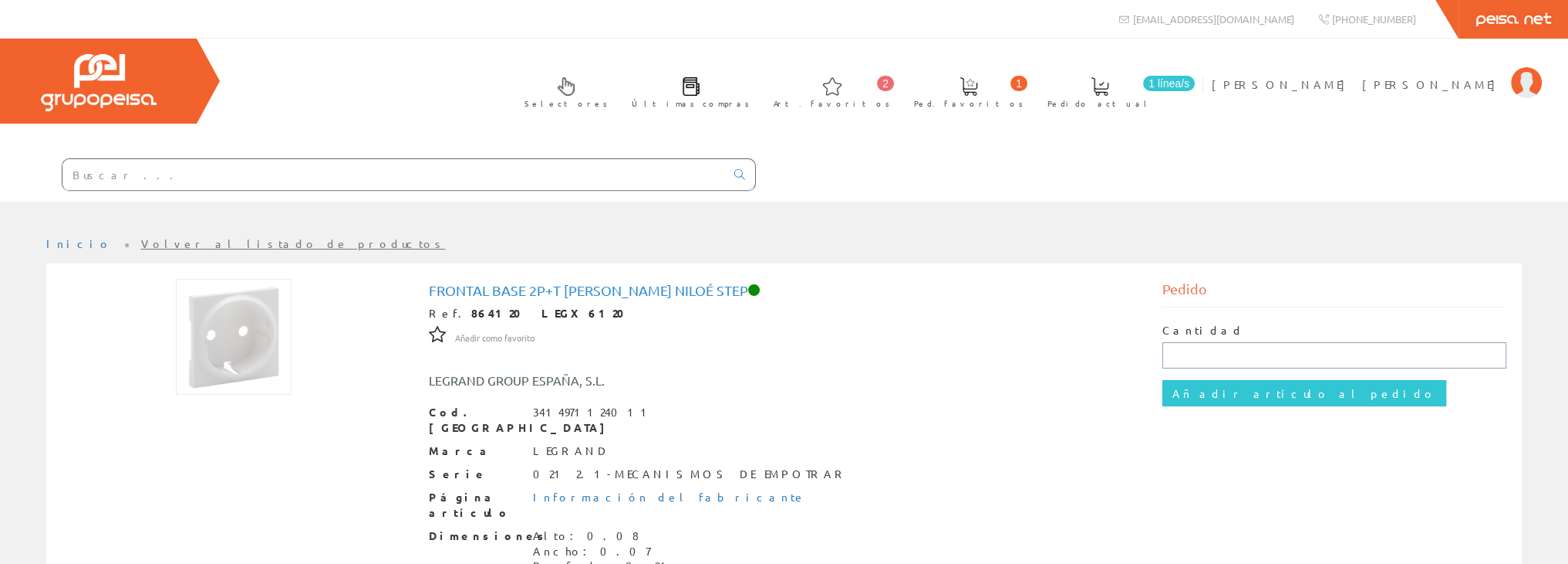
click at [1208, 353] on input "text" at bounding box center [1334, 355] width 344 height 26
type input "0"
type input "20"
click at [1217, 390] on input "Añadir artículo al pedido" at bounding box center [1304, 393] width 284 height 26
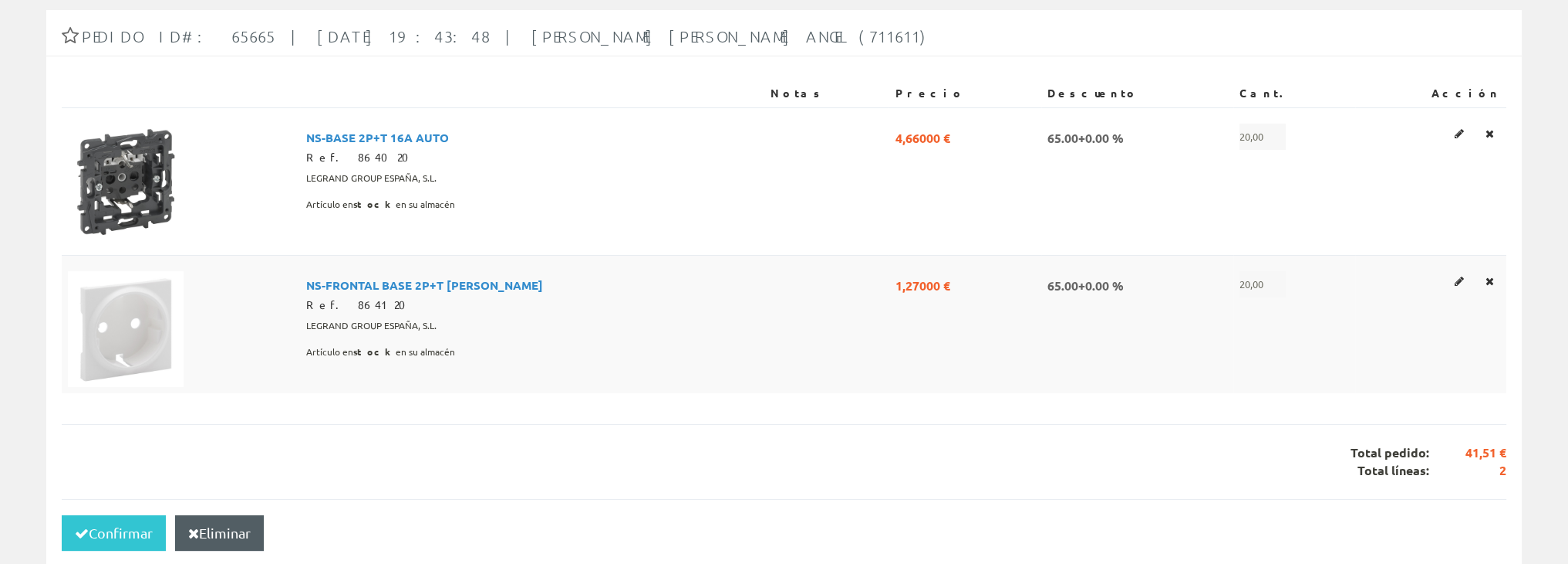
scroll to position [257, 0]
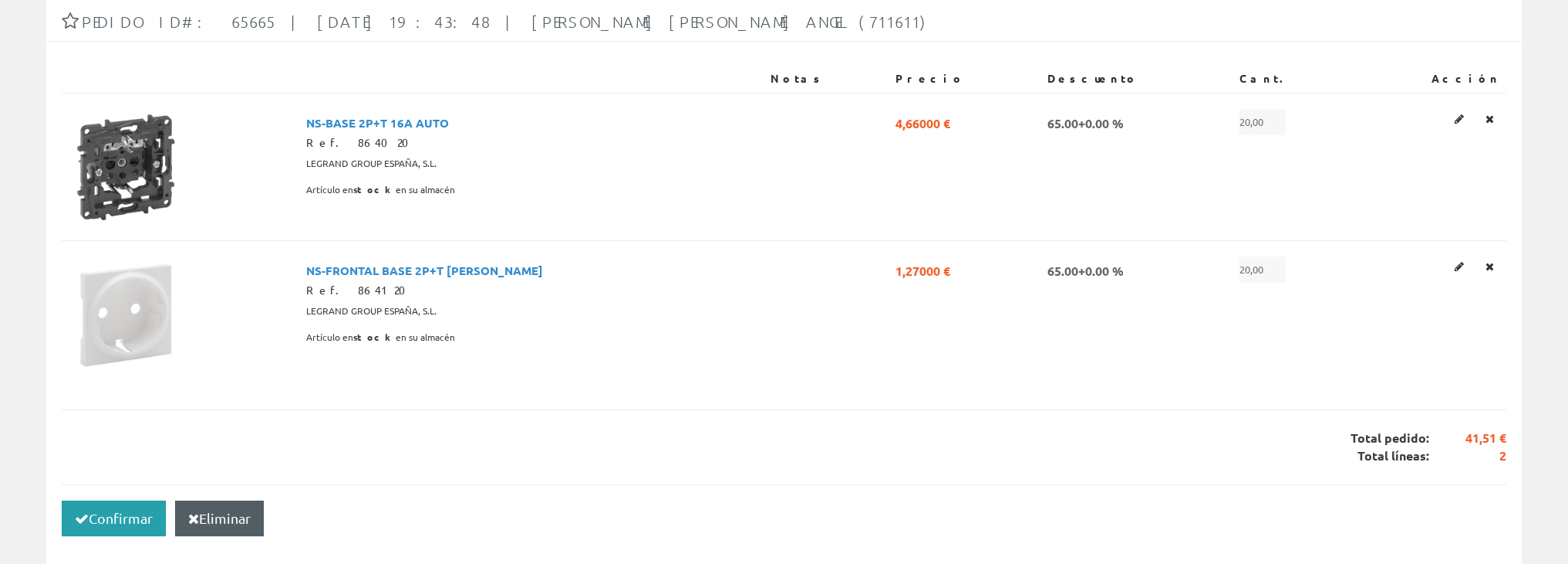
click at [86, 521] on icon "button" at bounding box center [82, 519] width 14 height 11
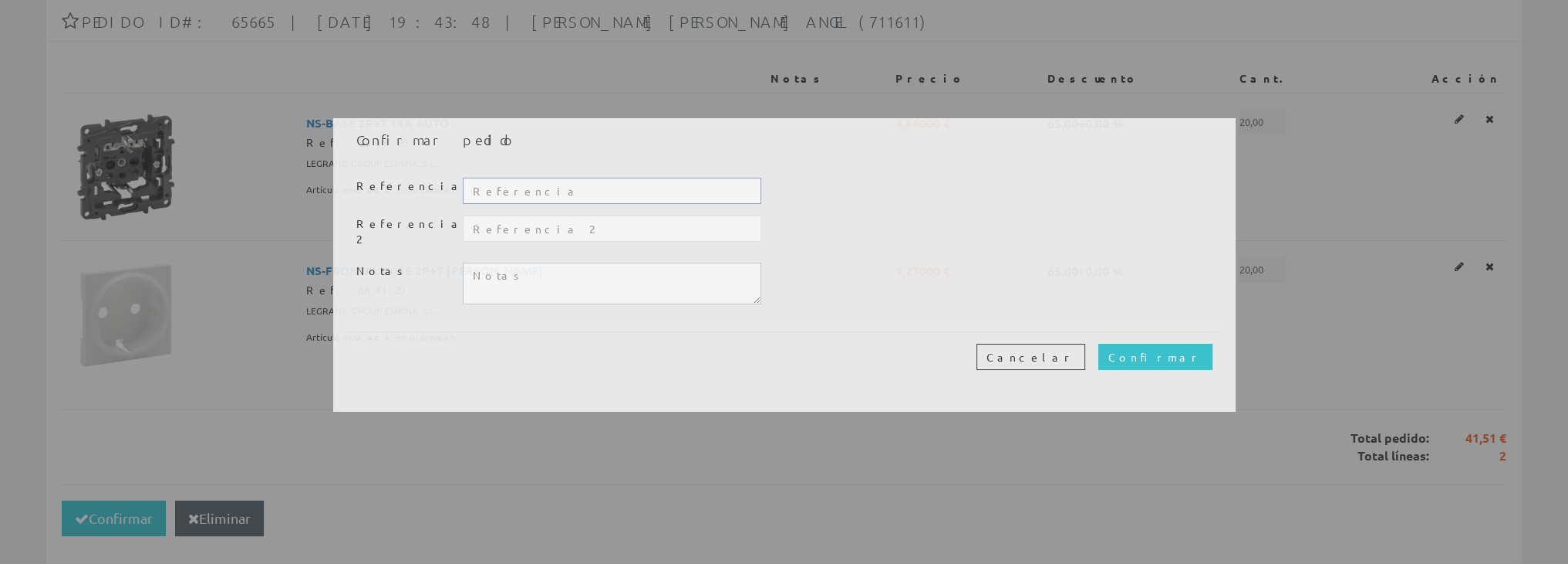
click at [513, 193] on input "text" at bounding box center [611, 191] width 298 height 26
type input "TALLER"
click at [1190, 349] on input "Confirmar" at bounding box center [1156, 357] width 114 height 26
